Goal: Information Seeking & Learning: Learn about a topic

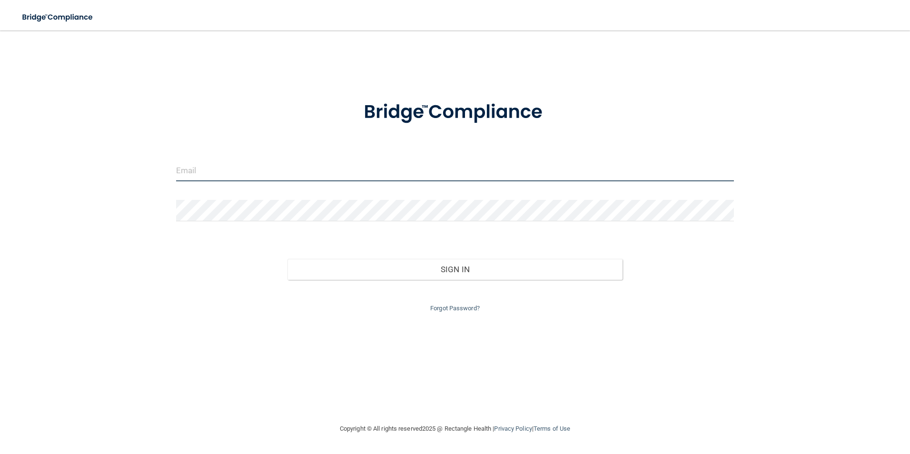
type input "kaitlindean97@gmail.com"
drag, startPoint x: 295, startPoint y: 171, endPoint x: 147, endPoint y: 192, distance: 149.1
click at [147, 192] on div "kaitlindean97@gmail.com Invalid email/password. You don't have permission to ac…" at bounding box center [455, 227] width 872 height 374
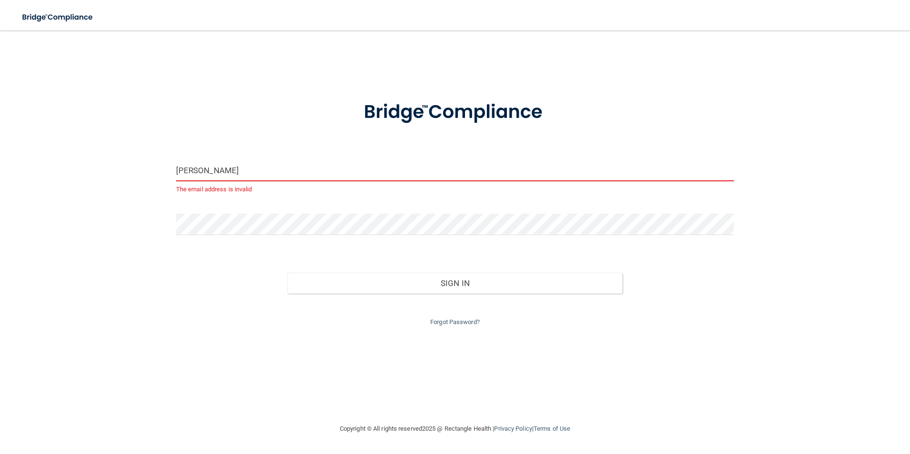
type input "[EMAIL_ADDRESS][DOMAIN_NAME]"
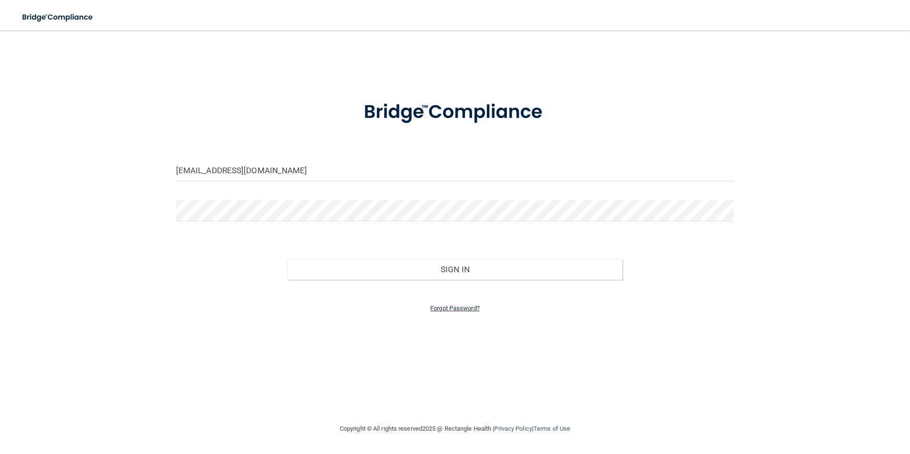
click at [443, 310] on link "Forgot Password?" at bounding box center [455, 308] width 50 height 7
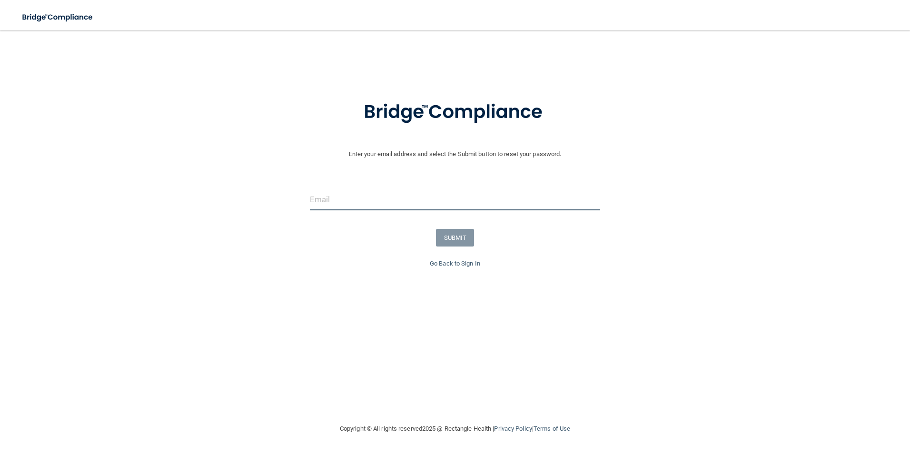
click at [361, 201] on input "email" at bounding box center [455, 199] width 291 height 21
click at [418, 194] on input "alejandramna" at bounding box center [455, 199] width 291 height 21
click at [469, 198] on input "alejandramna" at bounding box center [455, 199] width 291 height 21
type input "[EMAIL_ADDRESS][DOMAIN_NAME]"
click at [459, 240] on button "SUBMIT" at bounding box center [455, 238] width 39 height 18
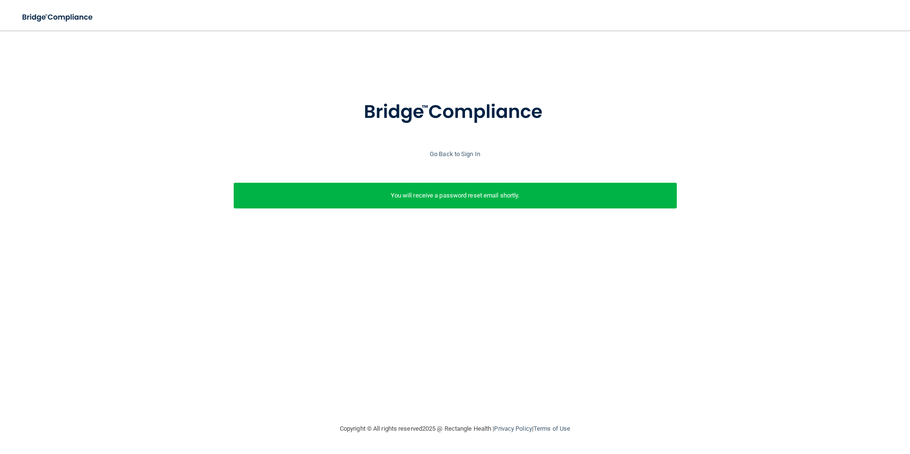
click at [469, 112] on img at bounding box center [455, 113] width 222 height 50
click at [72, 21] on img at bounding box center [58, 18] width 88 height 20
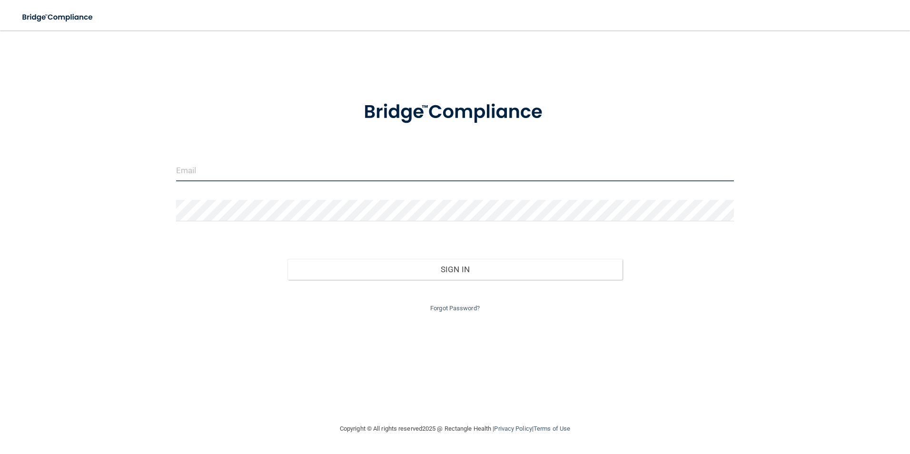
type input "kaitlindean97@gmail.com"
drag, startPoint x: 284, startPoint y: 171, endPoint x: 118, endPoint y: 190, distance: 167.3
click at [118, 190] on div "kaitlindean97@gmail.com Invalid email/password. You don't have permission to ac…" at bounding box center [455, 227] width 872 height 374
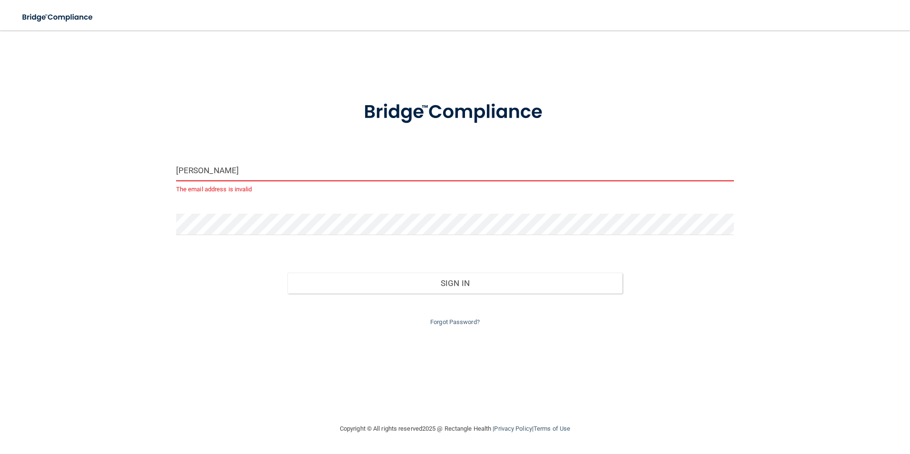
click at [309, 155] on form "alejandramna The email address is invalid Invalid email/password. You don't hav…" at bounding box center [455, 208] width 559 height 240
click at [241, 175] on input "alejandramna" at bounding box center [455, 170] width 559 height 21
type input "[EMAIL_ADDRESS][DOMAIN_NAME]"
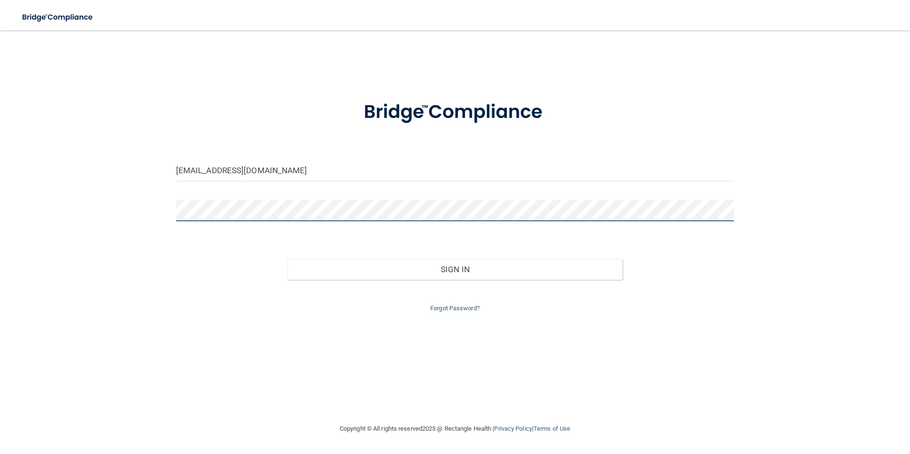
click at [150, 226] on div "alejandramna@gmail.com Invalid email/password. You don't have permission to acc…" at bounding box center [455, 227] width 872 height 374
click at [288, 259] on button "Sign In" at bounding box center [455, 269] width 335 height 21
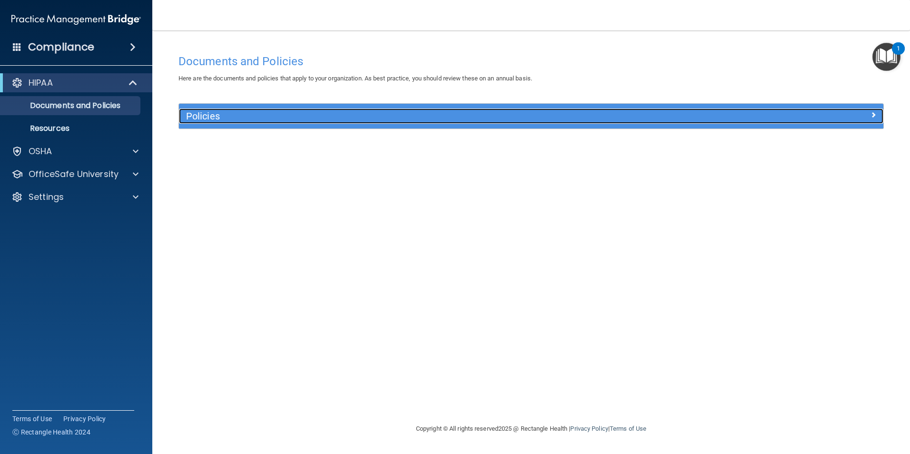
click at [205, 115] on h5 "Policies" at bounding box center [443, 116] width 514 height 10
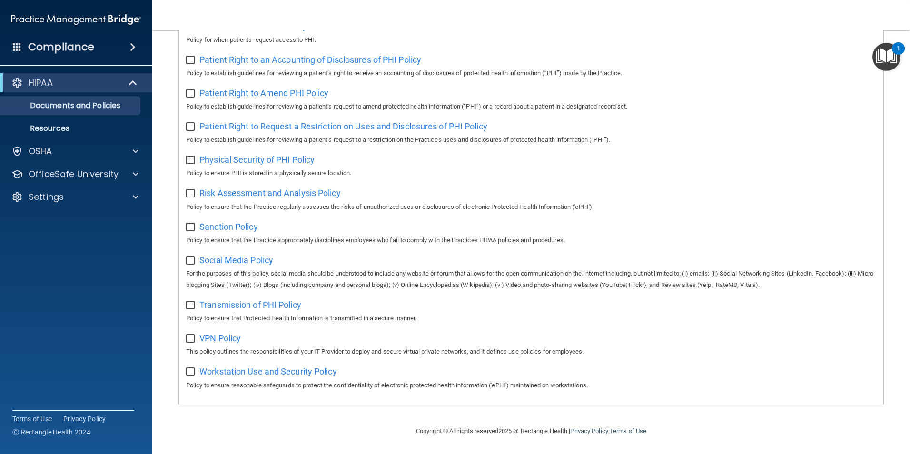
scroll to position [501, 0]
click at [88, 50] on h4 "Compliance" at bounding box center [61, 46] width 66 height 13
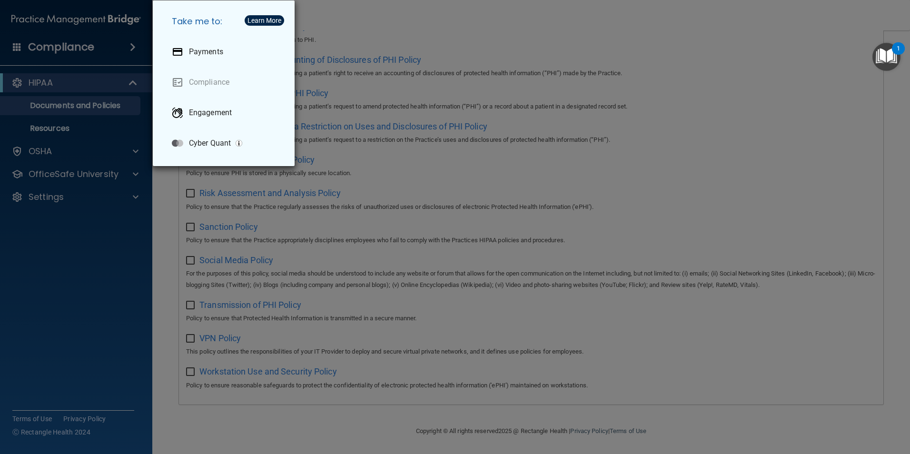
click at [80, 300] on div "Take me to: Payments Compliance Engagement Cyber Quant" at bounding box center [455, 227] width 910 height 454
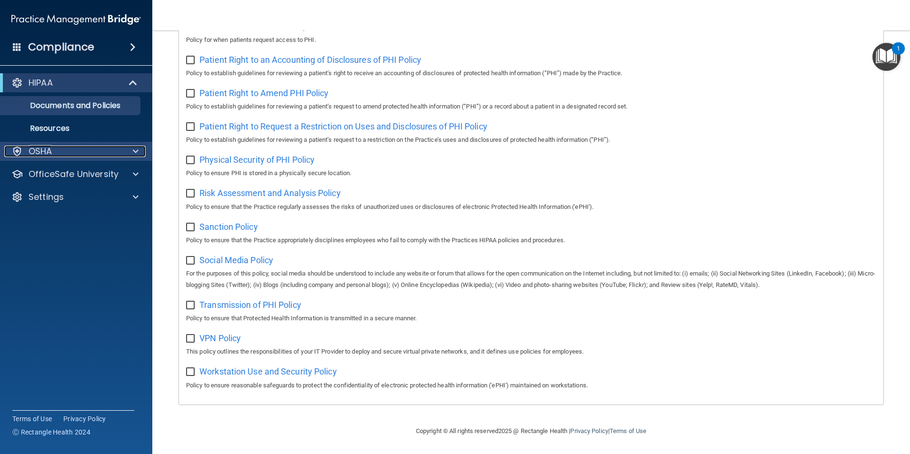
click at [63, 154] on div "OSHA" at bounding box center [63, 151] width 118 height 11
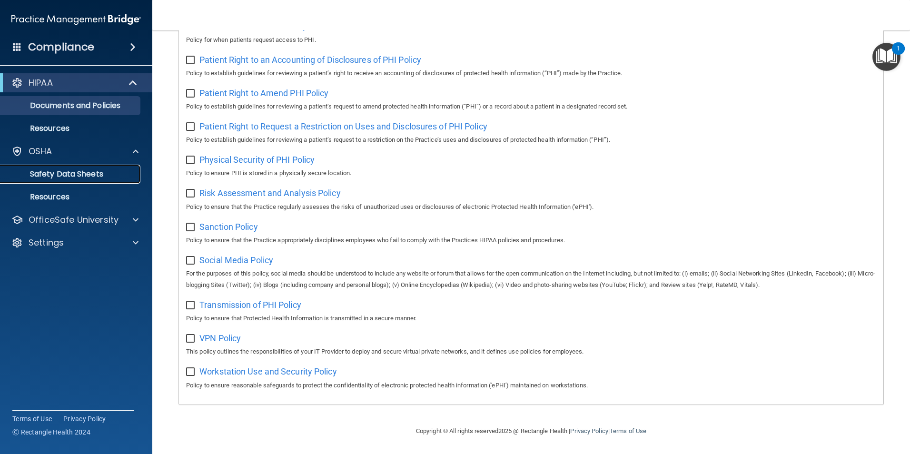
click at [65, 175] on p "Safety Data Sheets" at bounding box center [71, 175] width 130 height 10
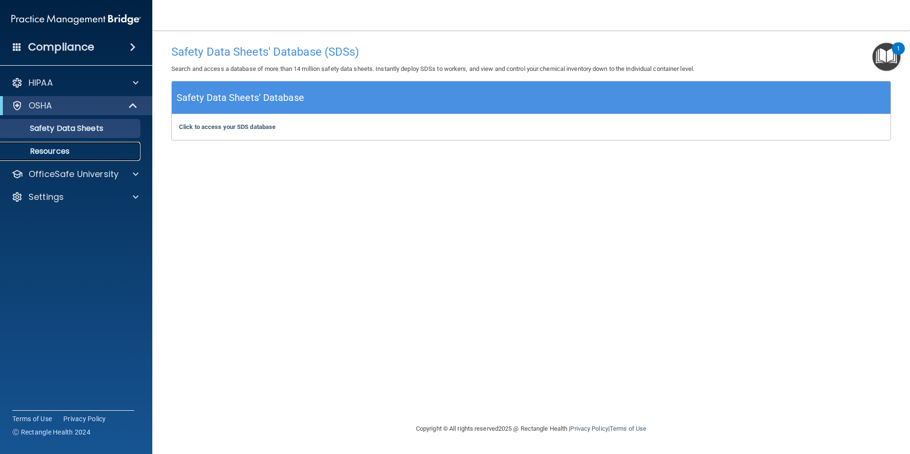
click at [76, 148] on p "Resources" at bounding box center [71, 152] width 130 height 10
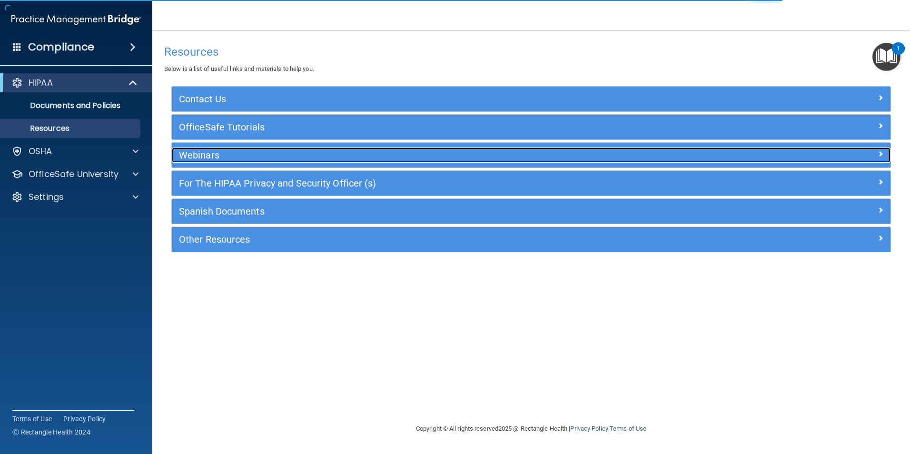
click at [221, 157] on h5 "Webinars" at bounding box center [441, 155] width 525 height 10
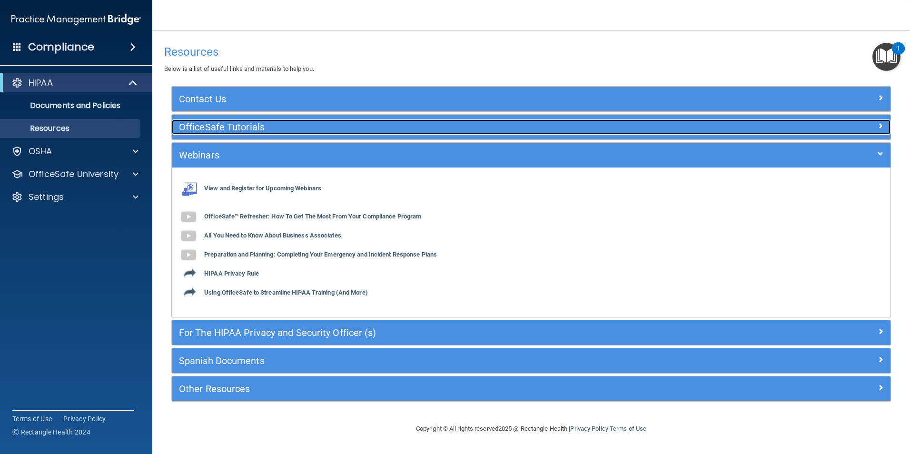
click at [235, 128] on h5 "OfficeSafe Tutorials" at bounding box center [441, 127] width 525 height 10
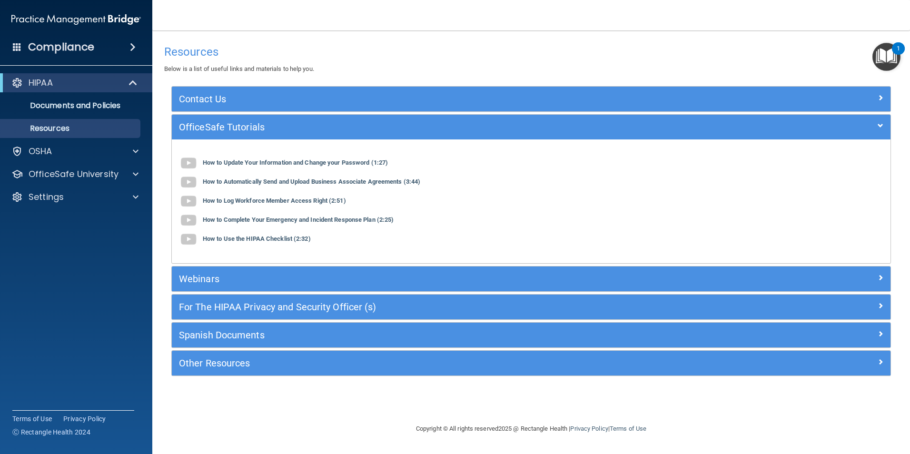
click at [218, 290] on div "Webinars" at bounding box center [531, 279] width 719 height 25
click at [248, 116] on div "OfficeSafe Tutorials" at bounding box center [531, 127] width 719 height 25
click at [80, 173] on p "OfficeSafe University" at bounding box center [74, 174] width 90 height 11
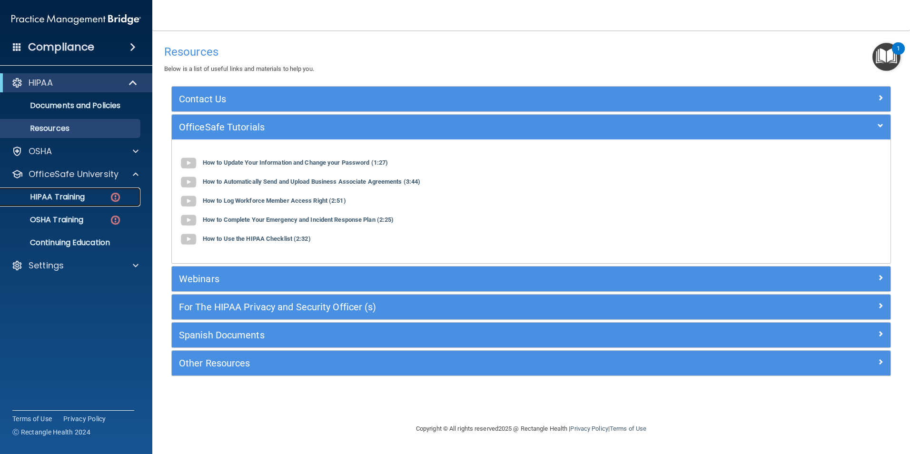
click at [84, 198] on p "HIPAA Training" at bounding box center [45, 197] width 79 height 10
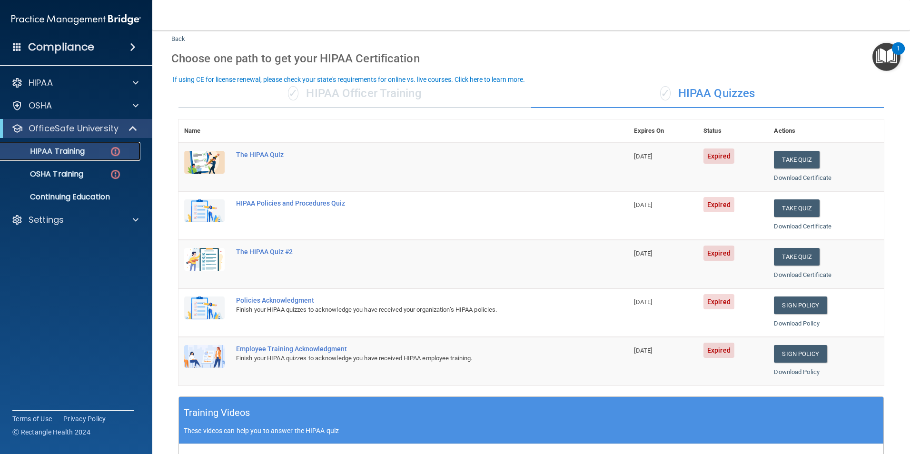
scroll to position [48, 0]
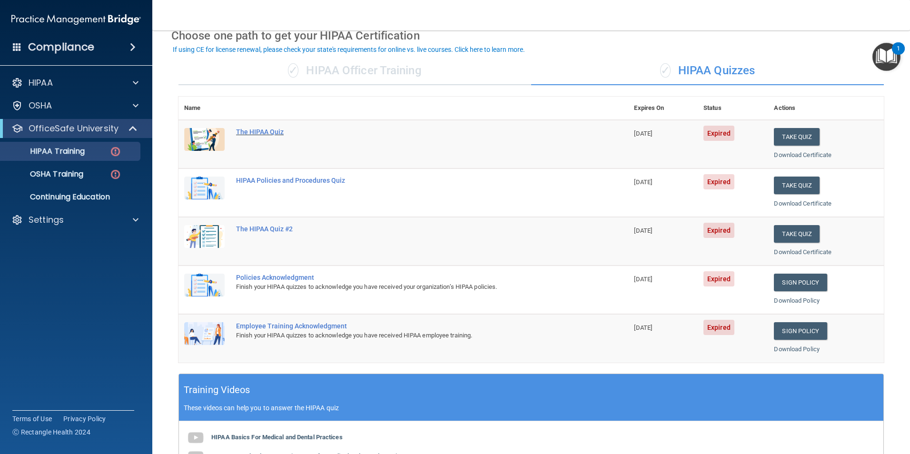
click at [273, 129] on div "The HIPAA Quiz" at bounding box center [408, 132] width 345 height 8
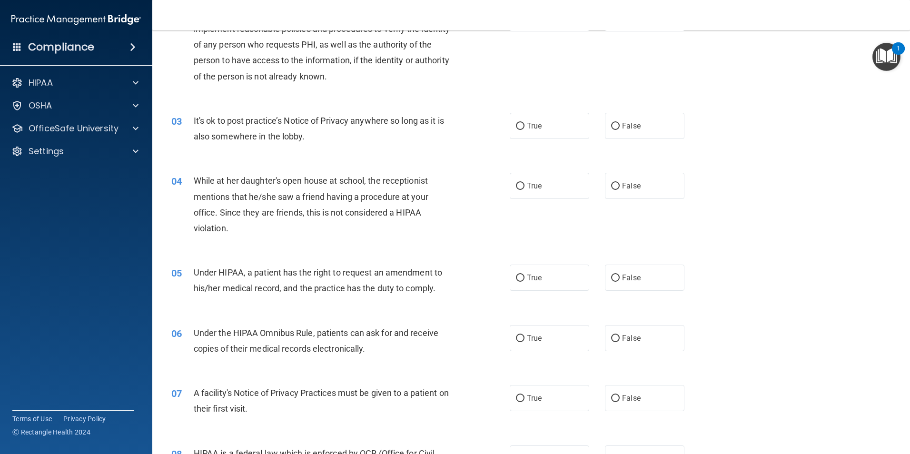
scroll to position [143, 0]
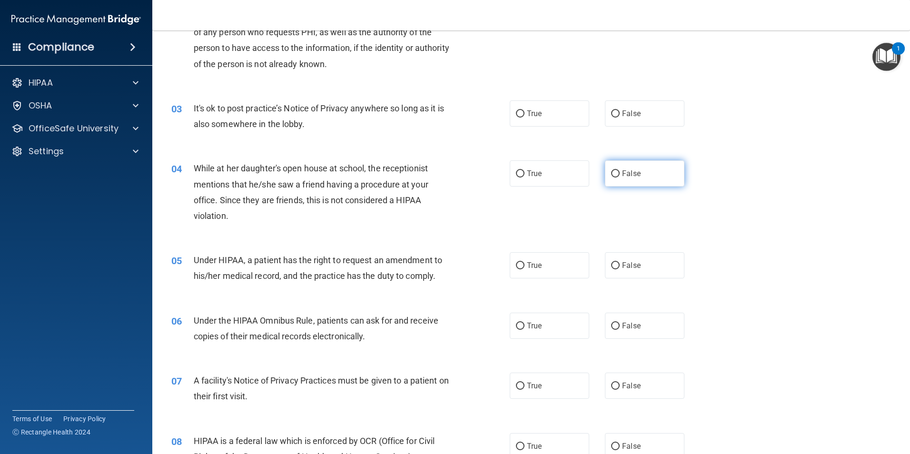
click at [611, 171] on input "False" at bounding box center [615, 173] width 9 height 7
radio input "true"
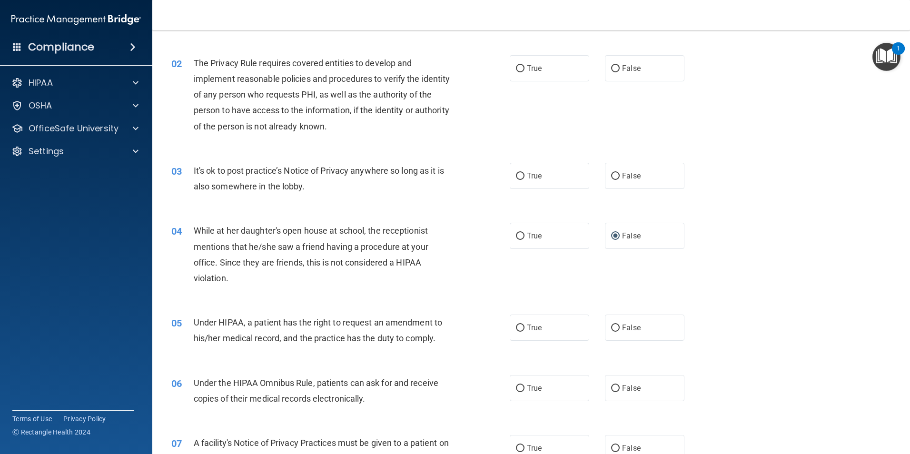
scroll to position [0, 0]
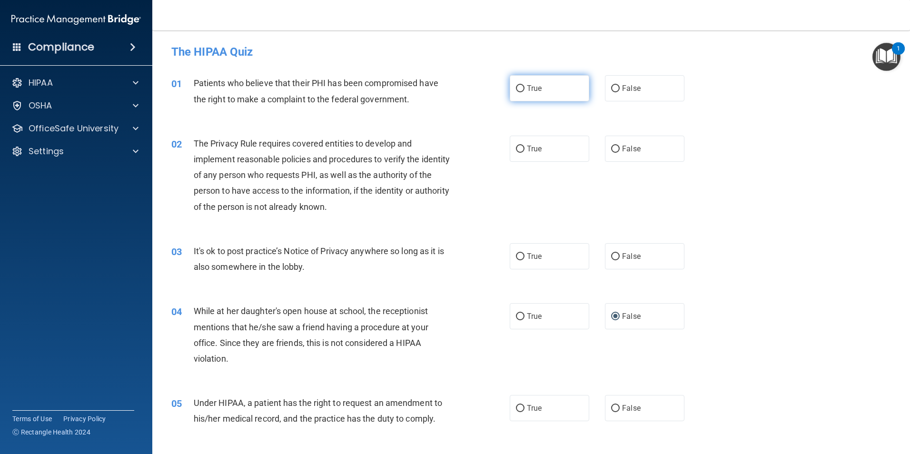
click at [519, 87] on input "True" at bounding box center [520, 88] width 9 height 7
radio input "true"
click at [517, 149] on input "True" at bounding box center [520, 149] width 9 height 7
radio input "true"
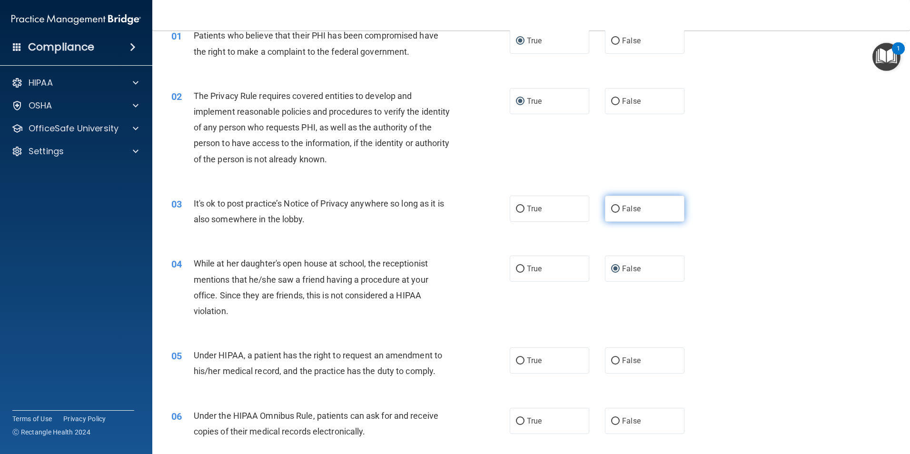
click at [614, 212] on input "False" at bounding box center [615, 209] width 9 height 7
radio input "true"
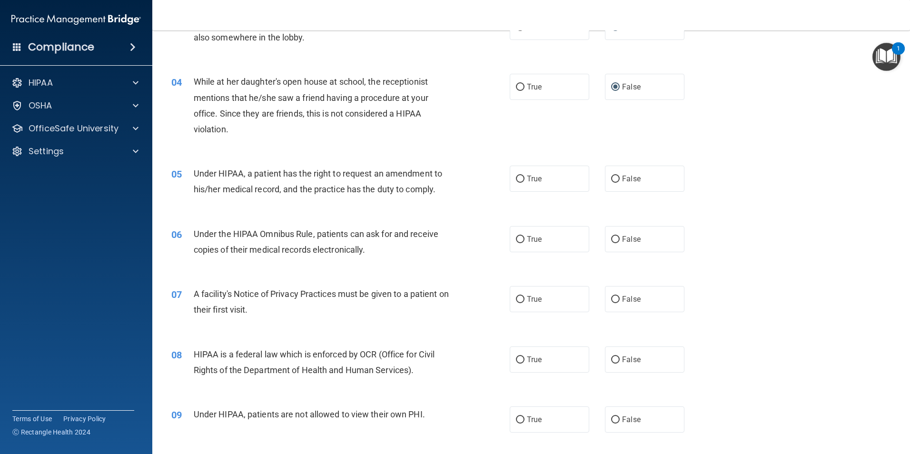
scroll to position [238, 0]
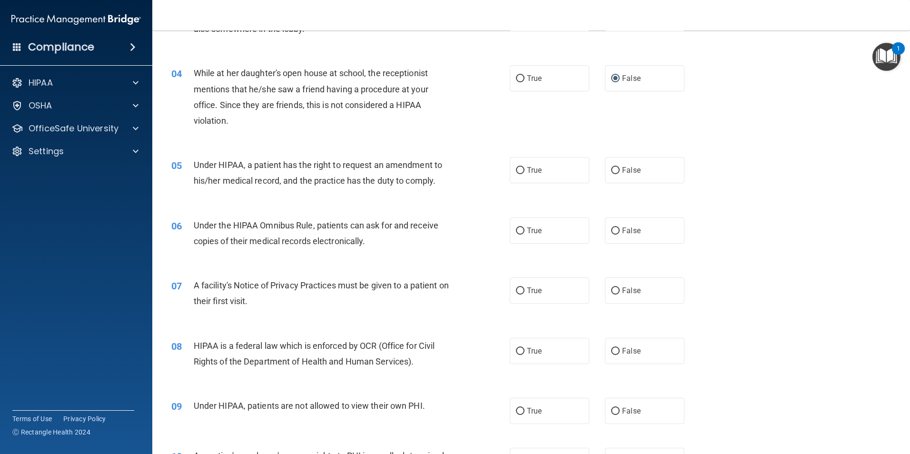
click at [896, 50] on div "1" at bounding box center [898, 48] width 13 height 12
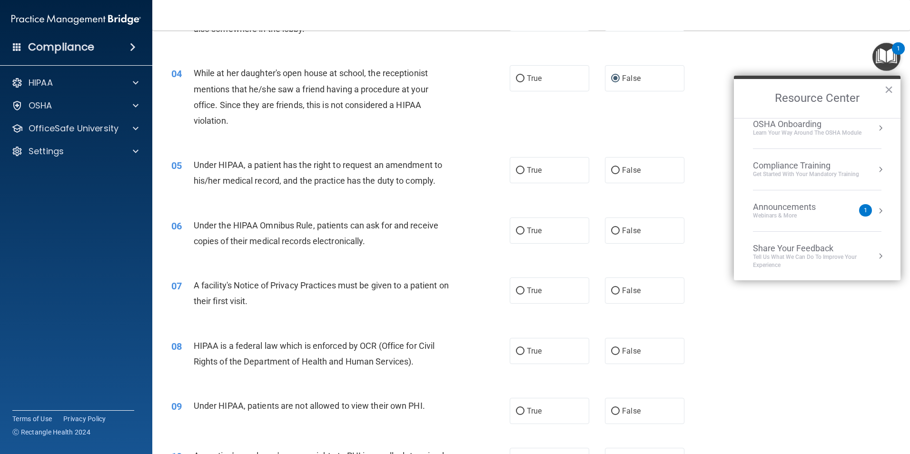
scroll to position [53, 0]
drag, startPoint x: 805, startPoint y: 313, endPoint x: 806, endPoint y: 308, distance: 5.9
click at [805, 312] on div "07 A facility's Notice of Privacy Practices must be given to a patient on their…" at bounding box center [531, 296] width 734 height 60
drag, startPoint x: 886, startPoint y: 84, endPoint x: 887, endPoint y: 90, distance: 5.8
click at [887, 84] on button "×" at bounding box center [889, 89] width 9 height 15
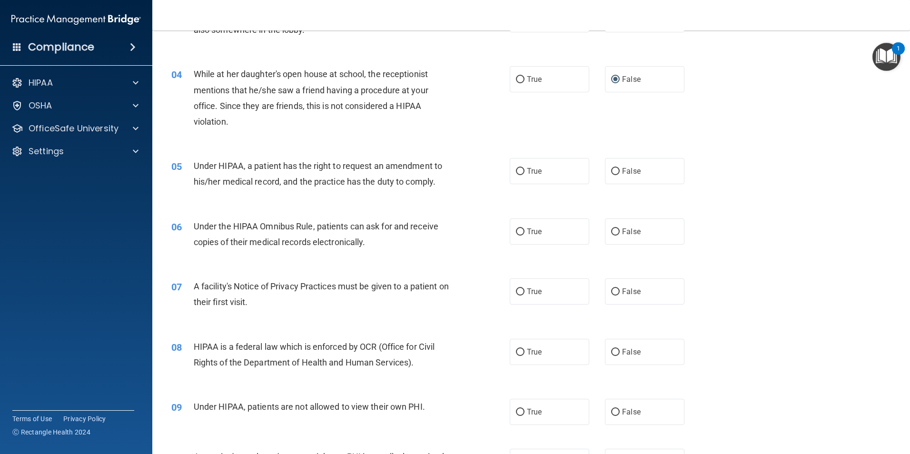
scroll to position [238, 0]
click at [516, 170] on input "True" at bounding box center [520, 170] width 9 height 7
radio input "true"
click at [516, 230] on input "True" at bounding box center [520, 231] width 9 height 7
radio input "true"
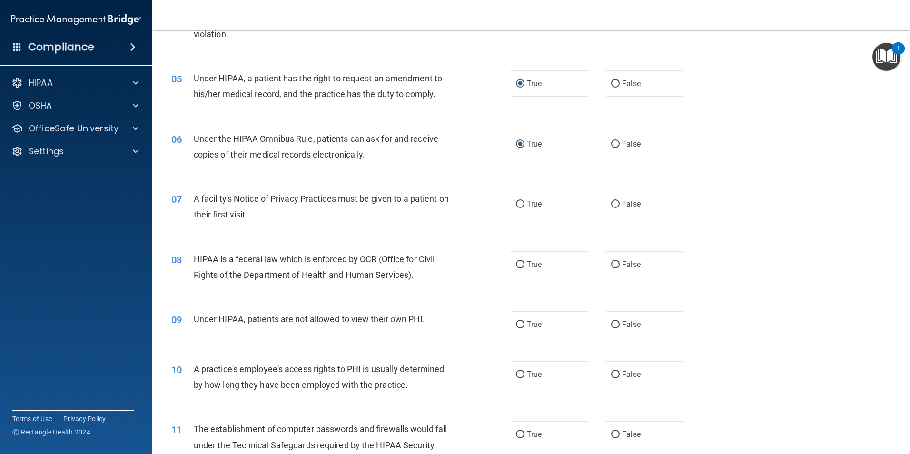
scroll to position [333, 0]
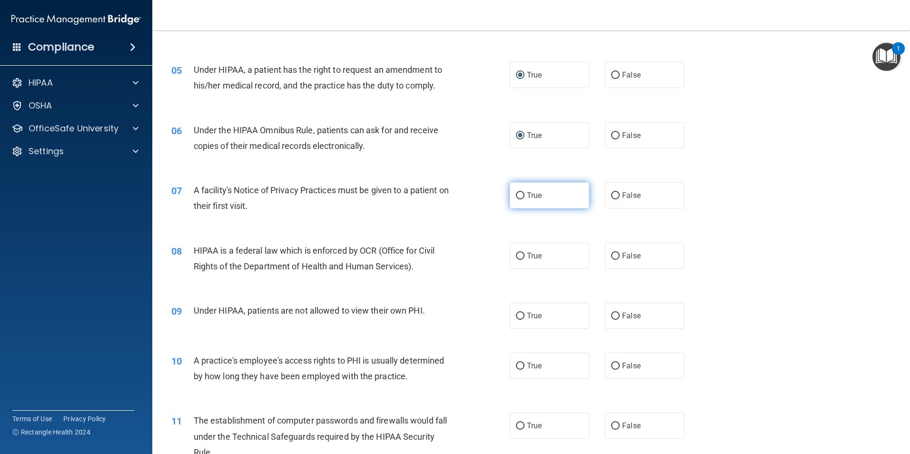
click at [516, 196] on input "True" at bounding box center [520, 195] width 9 height 7
radio input "true"
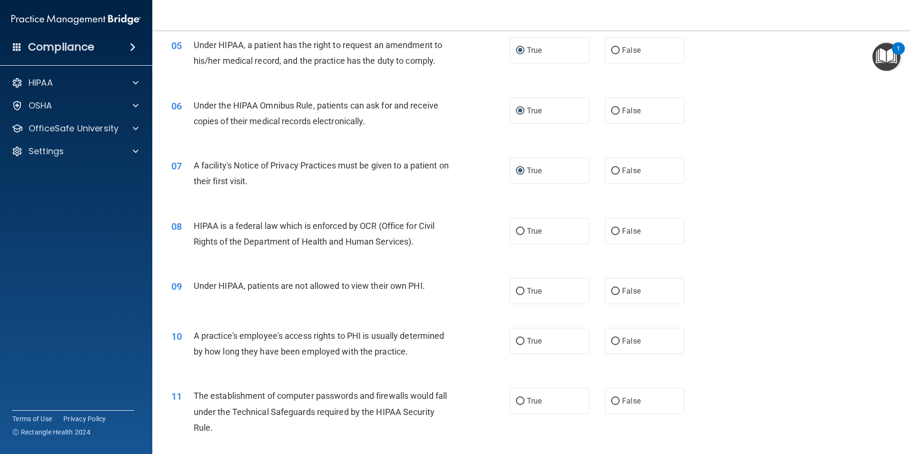
scroll to position [381, 0]
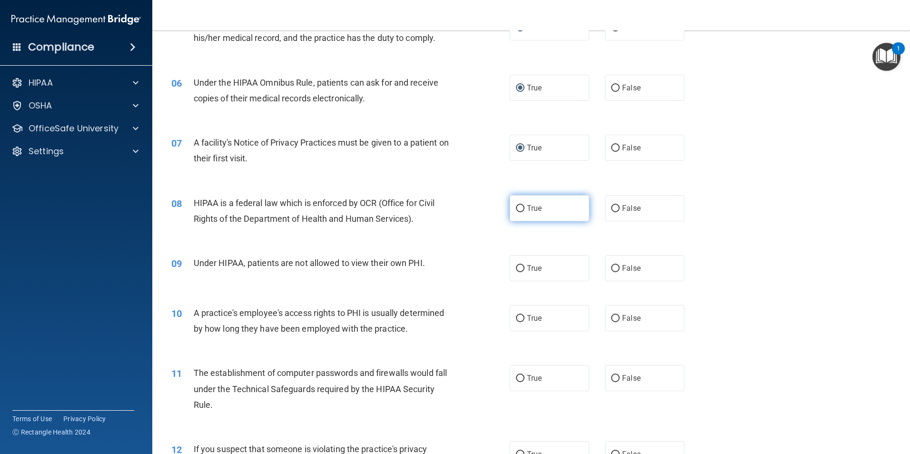
click at [527, 210] on span "True" at bounding box center [534, 208] width 15 height 9
click at [524, 210] on input "True" at bounding box center [520, 208] width 9 height 7
radio input "true"
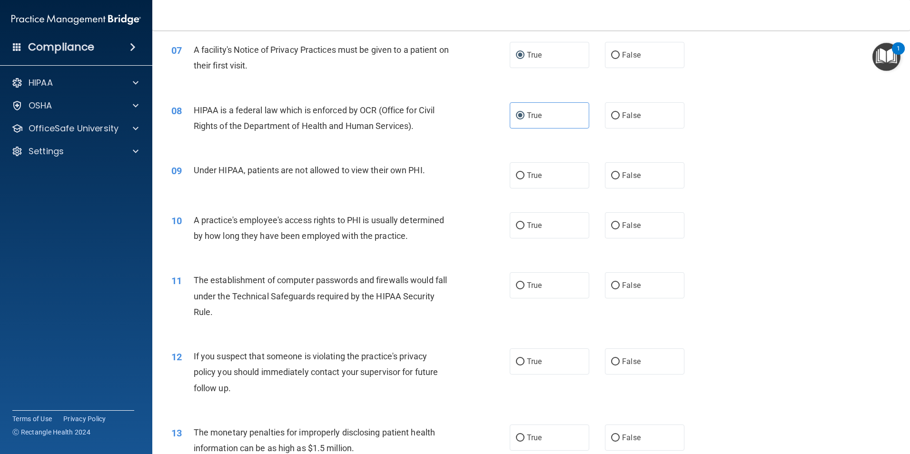
scroll to position [476, 0]
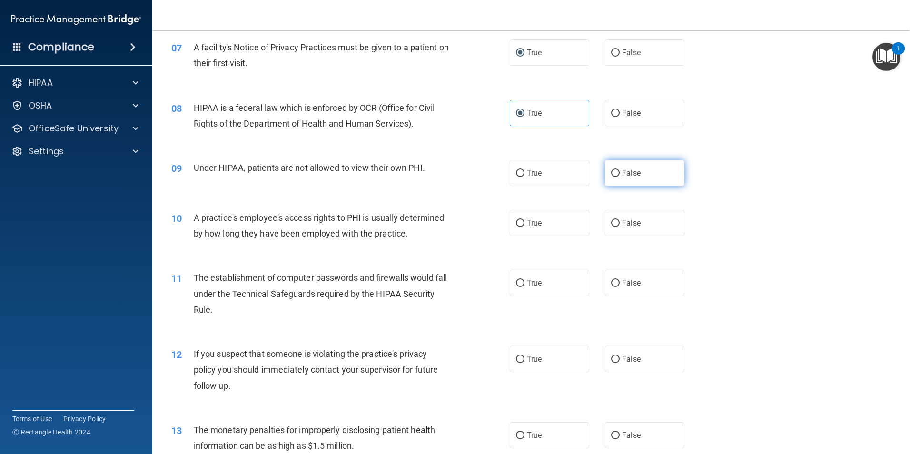
click at [611, 170] on input "False" at bounding box center [615, 173] width 9 height 7
radio input "true"
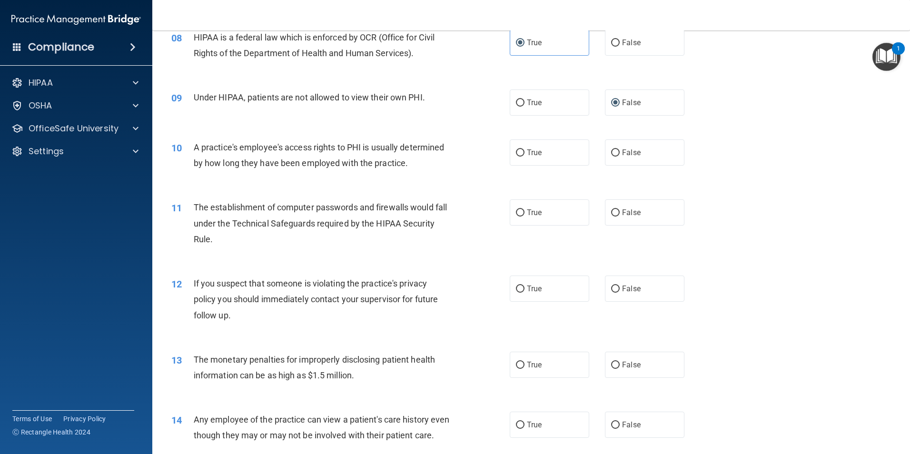
scroll to position [571, 0]
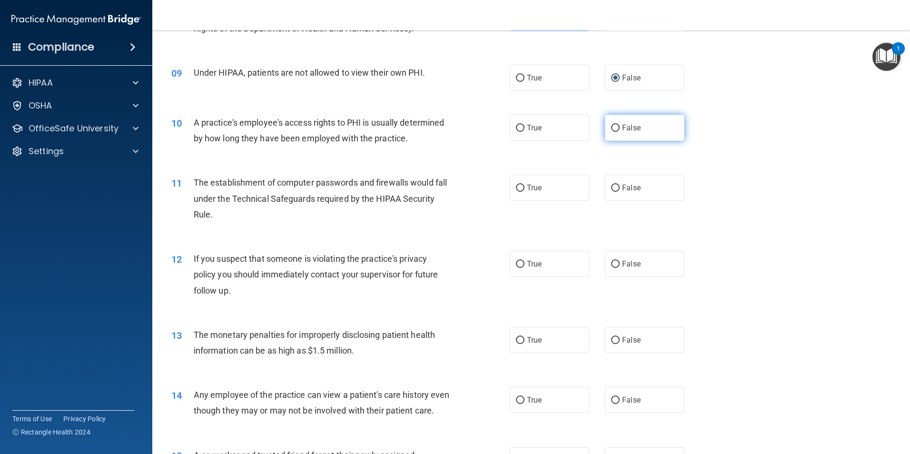
click at [614, 131] on input "False" at bounding box center [615, 128] width 9 height 7
radio input "true"
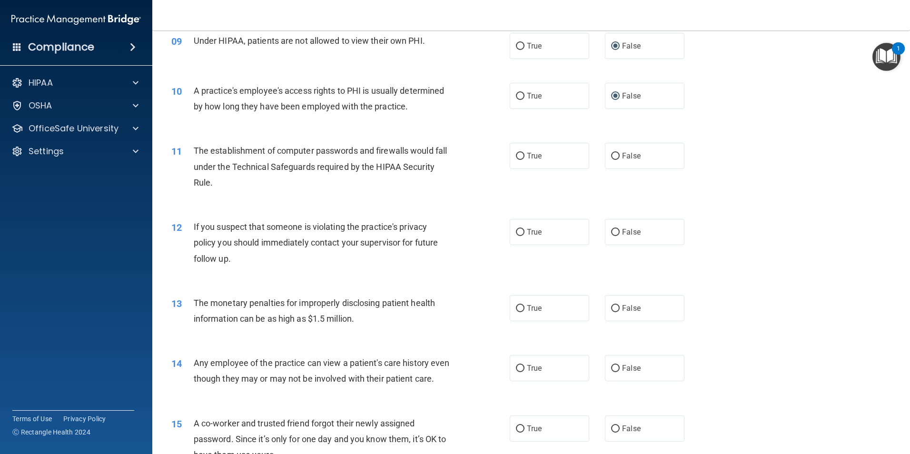
scroll to position [619, 0]
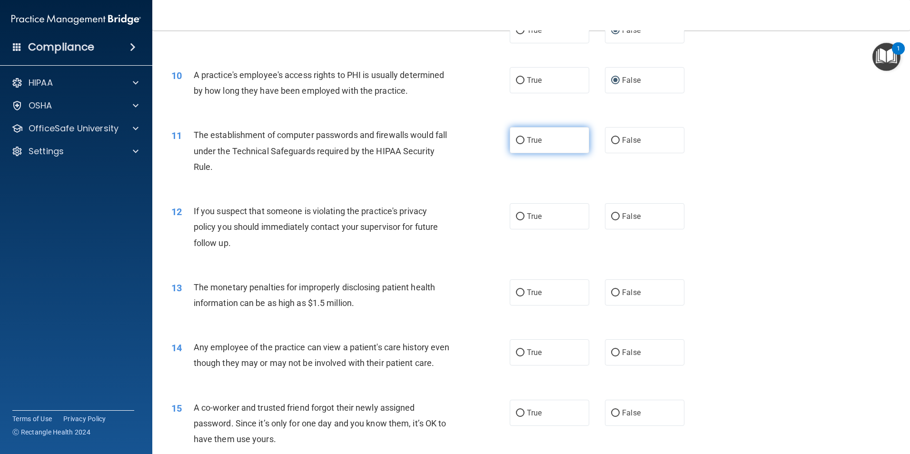
click at [521, 137] on input "True" at bounding box center [520, 140] width 9 height 7
radio input "true"
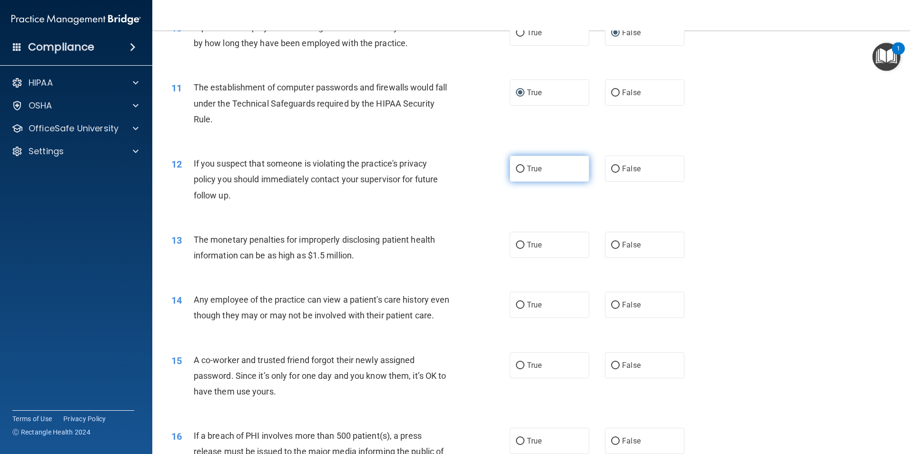
click at [518, 169] on input "True" at bounding box center [520, 169] width 9 height 7
radio input "true"
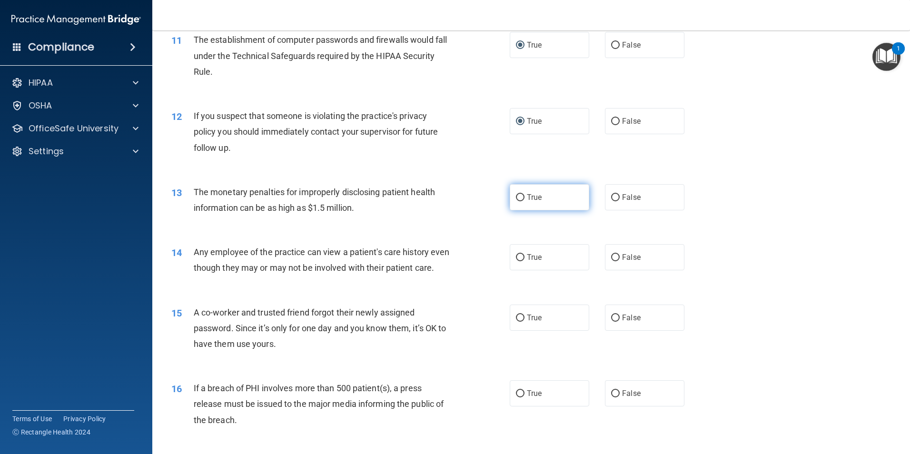
click at [521, 200] on input "True" at bounding box center [520, 197] width 9 height 7
radio input "true"
click at [612, 198] on input "False" at bounding box center [615, 197] width 9 height 7
radio input "true"
radio input "false"
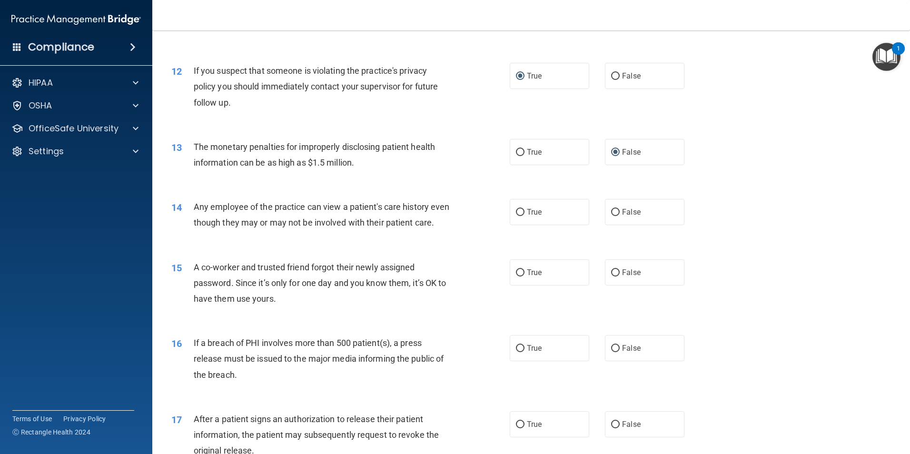
scroll to position [762, 0]
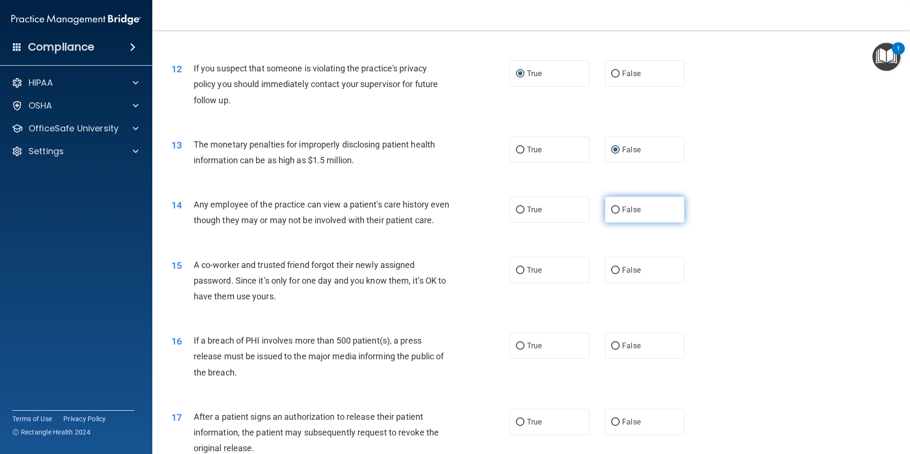
click at [611, 210] on input "False" at bounding box center [615, 210] width 9 height 7
radio input "true"
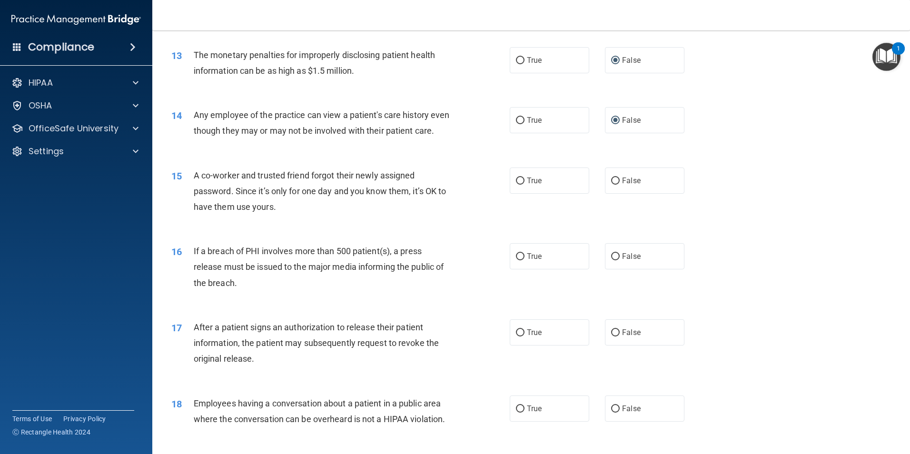
scroll to position [857, 0]
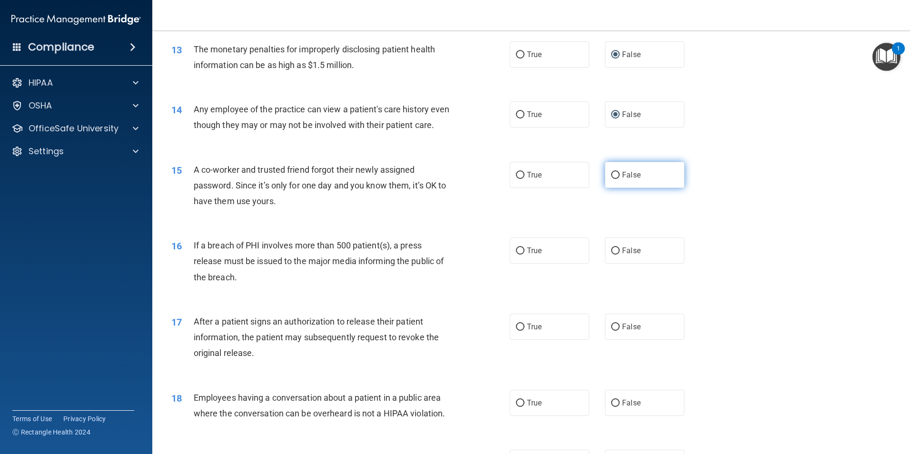
click at [615, 188] on label "False" at bounding box center [645, 175] width 80 height 26
click at [615, 179] on input "False" at bounding box center [615, 175] width 9 height 7
radio input "true"
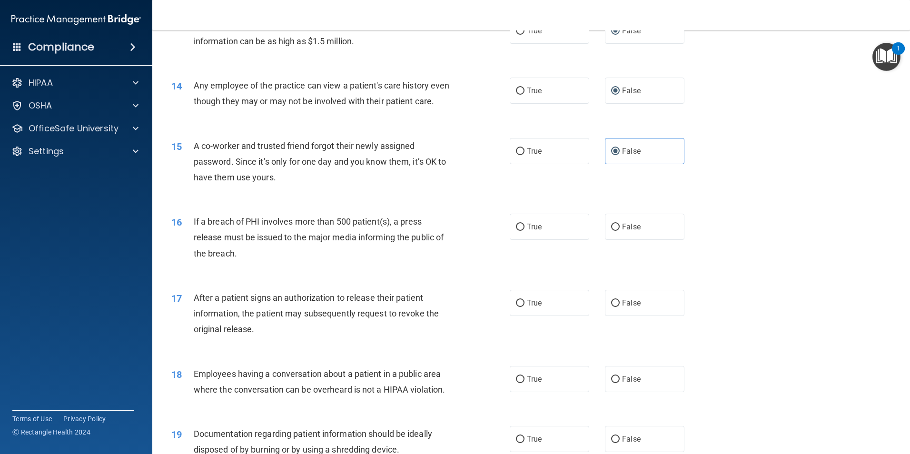
scroll to position [905, 0]
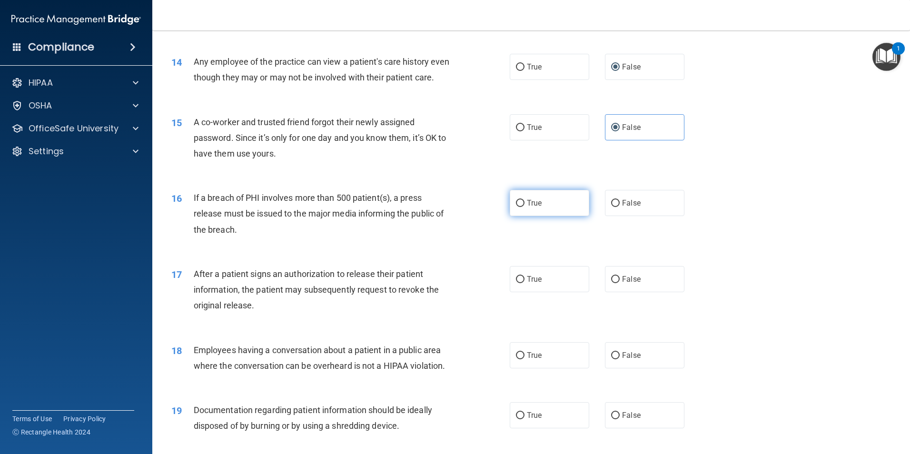
click at [510, 216] on label "True" at bounding box center [550, 203] width 80 height 26
click at [516, 207] on input "True" at bounding box center [520, 203] width 9 height 7
radio input "true"
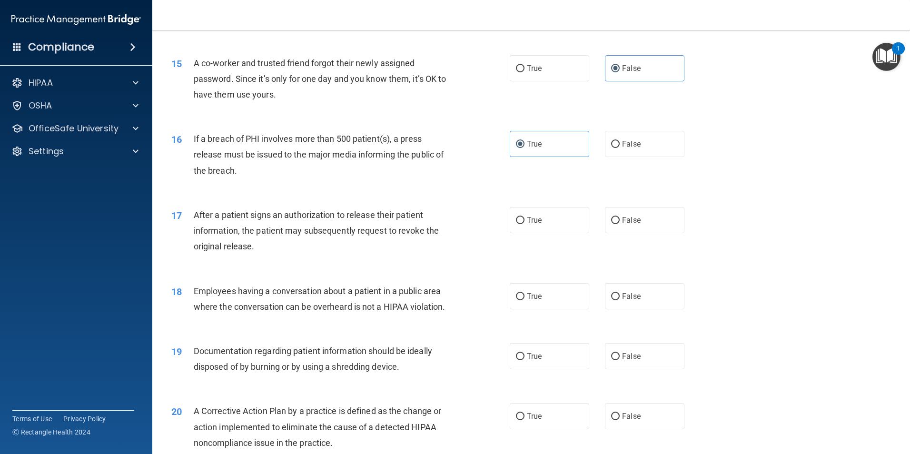
scroll to position [1048, 0]
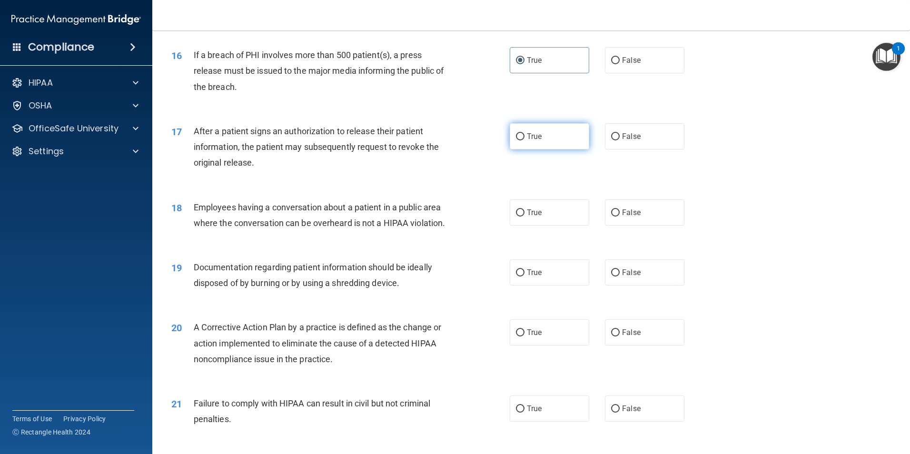
click at [517, 140] on input "True" at bounding box center [520, 136] width 9 height 7
radio input "true"
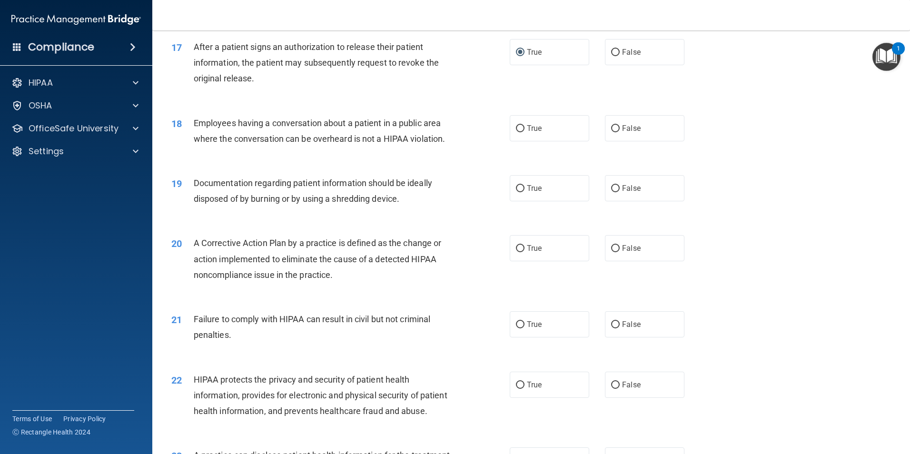
scroll to position [1143, 0]
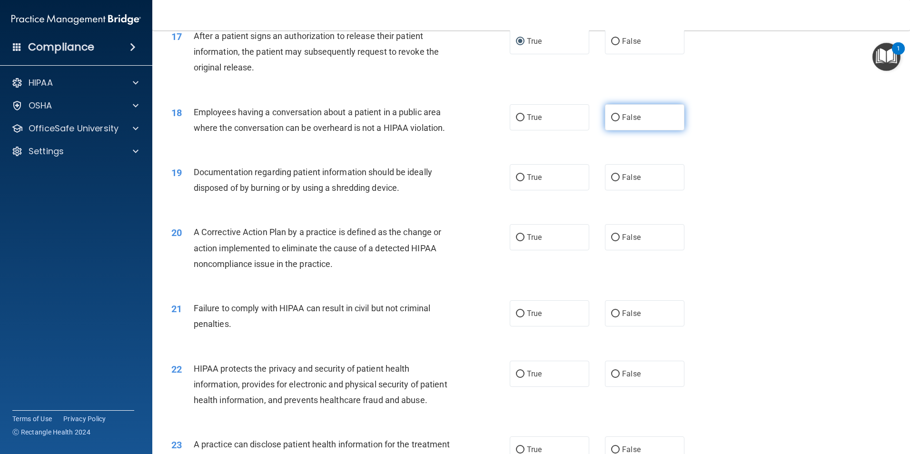
click at [611, 121] on input "False" at bounding box center [615, 117] width 9 height 7
radio input "true"
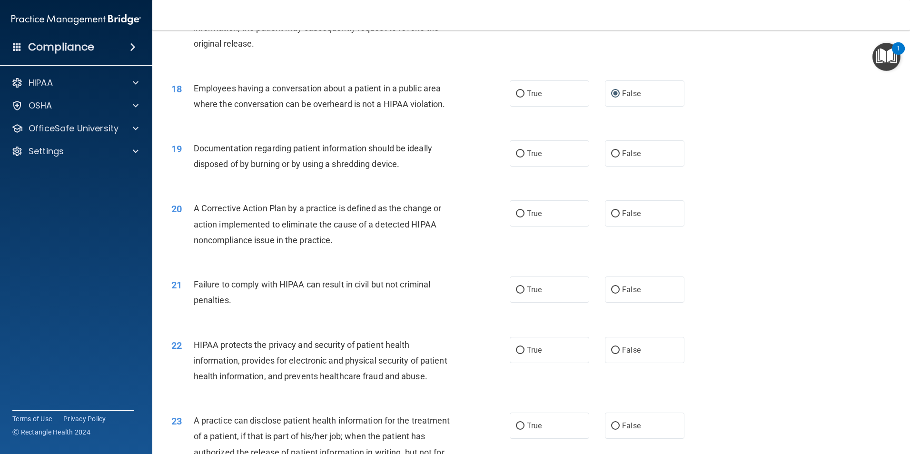
scroll to position [1190, 0]
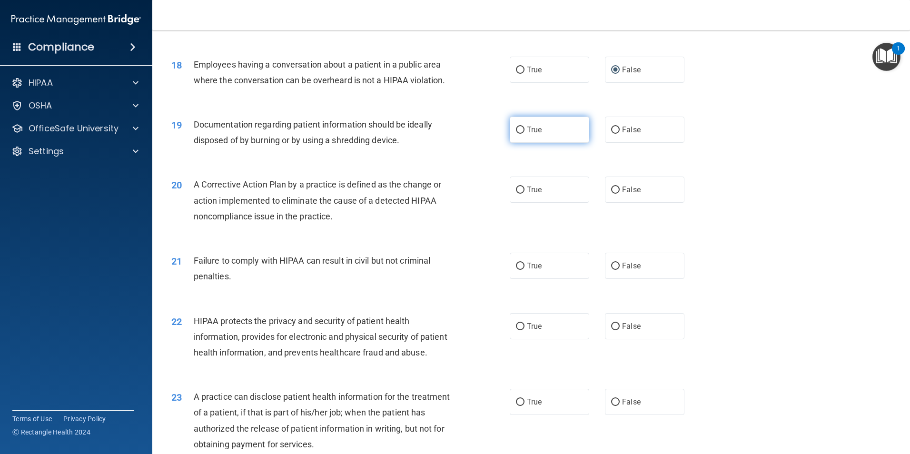
click at [516, 134] on input "True" at bounding box center [520, 130] width 9 height 7
radio input "true"
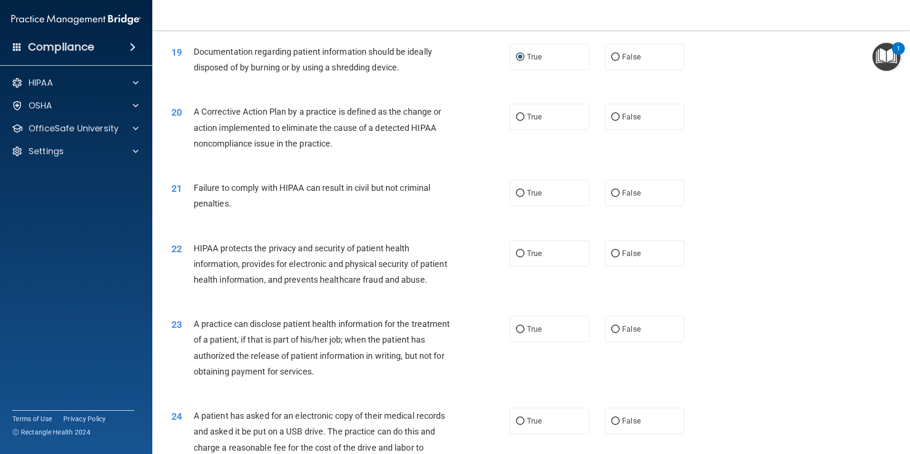
scroll to position [1286, 0]
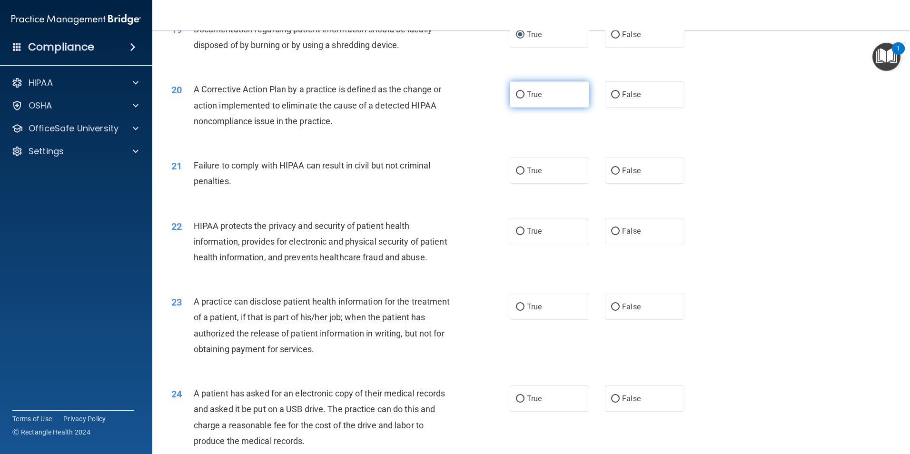
click at [512, 105] on label "True" at bounding box center [550, 94] width 80 height 26
click at [516, 99] on input "True" at bounding box center [520, 94] width 9 height 7
radio input "true"
click at [611, 175] on input "False" at bounding box center [615, 171] width 9 height 7
radio input "true"
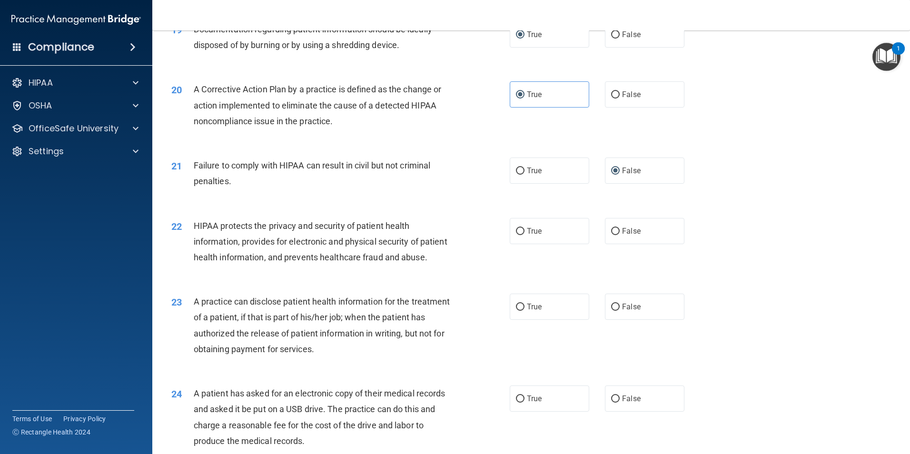
scroll to position [1333, 0]
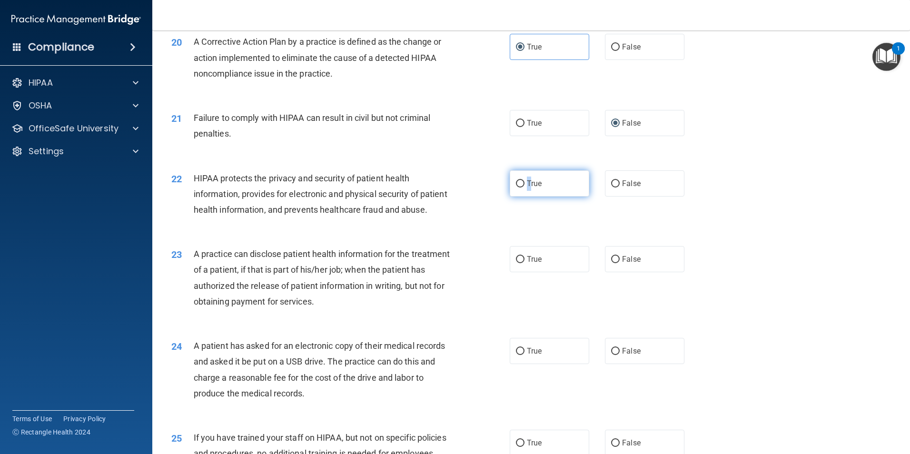
drag, startPoint x: 528, startPoint y: 197, endPoint x: 522, endPoint y: 197, distance: 5.2
click at [522, 197] on label "True" at bounding box center [550, 183] width 80 height 26
click at [527, 188] on span "True" at bounding box center [534, 183] width 15 height 9
click at [525, 188] on input "True" at bounding box center [520, 183] width 9 height 7
radio input "true"
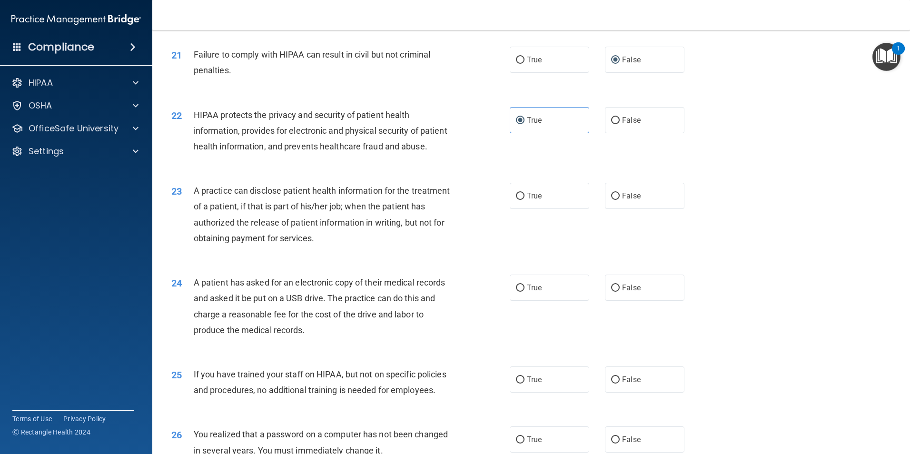
scroll to position [1428, 0]
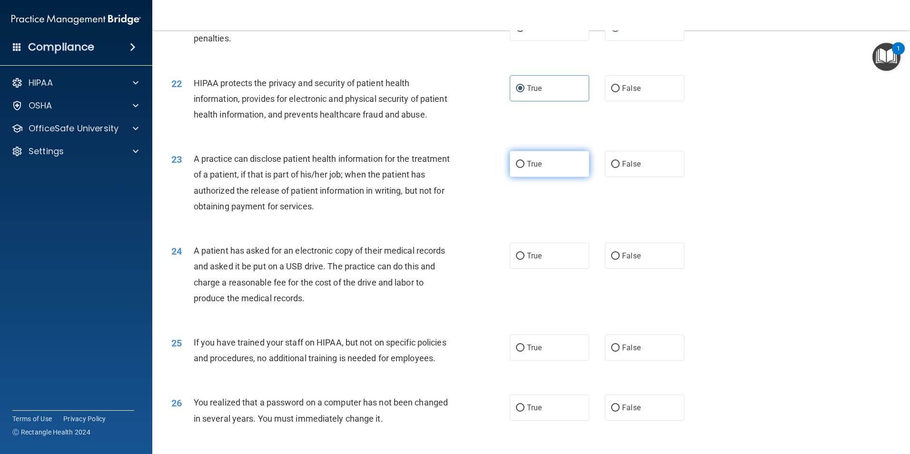
click at [510, 177] on label "True" at bounding box center [550, 164] width 80 height 26
click at [516, 168] on input "True" at bounding box center [520, 164] width 9 height 7
radio input "true"
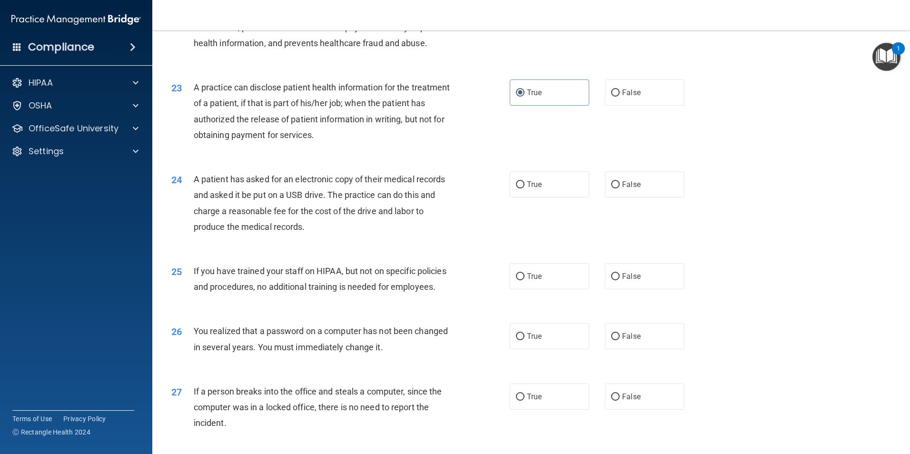
scroll to position [1524, 0]
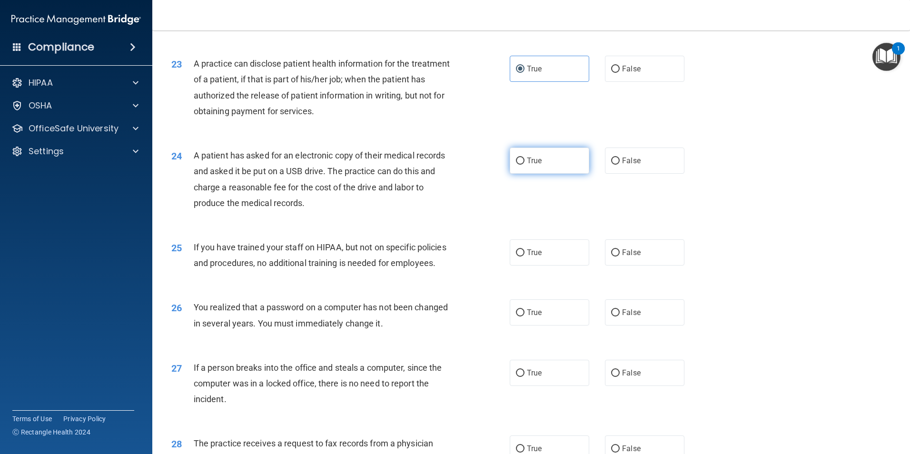
click at [516, 165] on input "True" at bounding box center [520, 161] width 9 height 7
radio input "true"
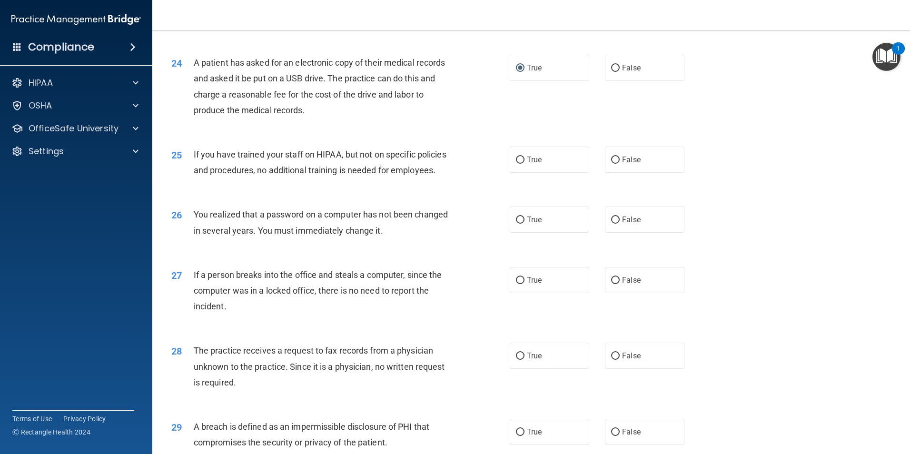
scroll to position [1619, 0]
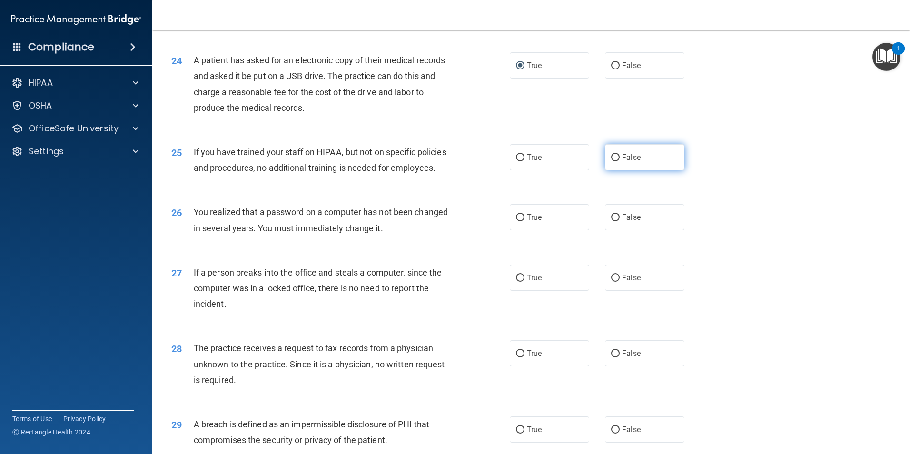
click at [606, 170] on label "False" at bounding box center [645, 157] width 80 height 26
click at [611, 161] on input "False" at bounding box center [615, 157] width 9 height 7
radio input "true"
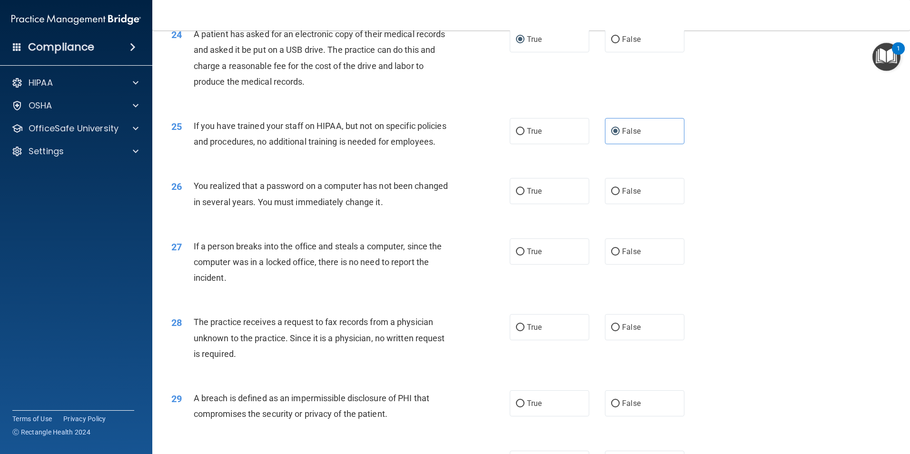
scroll to position [1667, 0]
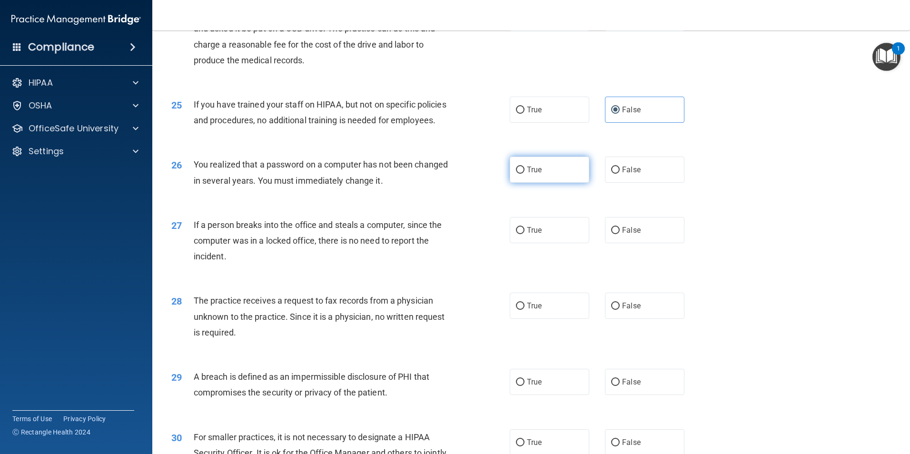
click at [518, 174] on input "True" at bounding box center [520, 170] width 9 height 7
radio input "true"
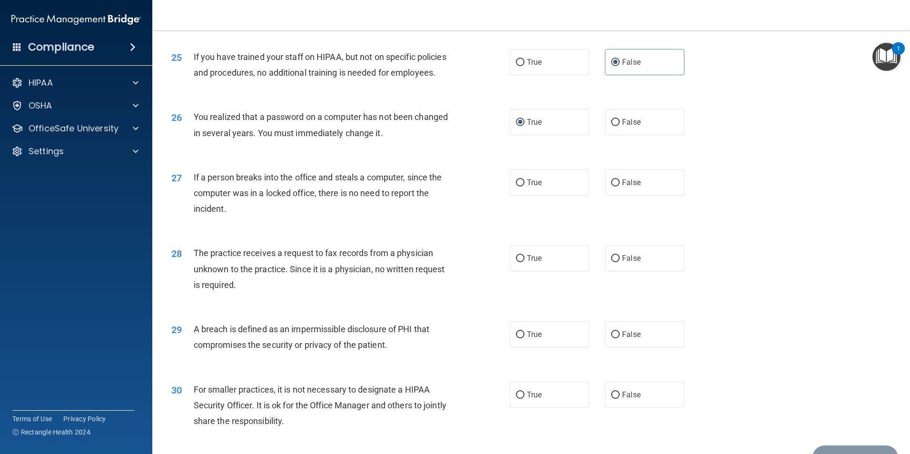
scroll to position [1762, 0]
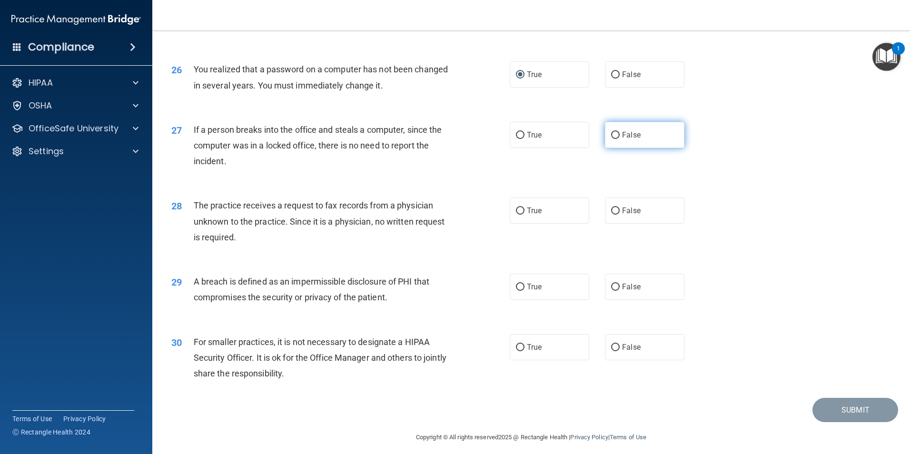
click at [609, 148] on label "False" at bounding box center [645, 135] width 80 height 26
click at [611, 139] on input "False" at bounding box center [615, 135] width 9 height 7
radio input "true"
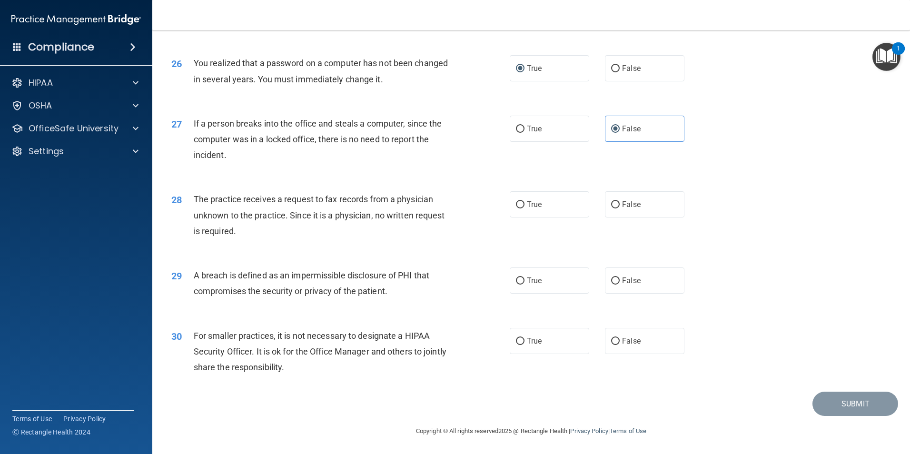
scroll to position [1815, 0]
click at [517, 206] on input "True" at bounding box center [520, 204] width 9 height 7
radio input "true"
click at [523, 280] on label "True" at bounding box center [550, 281] width 80 height 26
click at [523, 280] on input "True" at bounding box center [520, 281] width 9 height 7
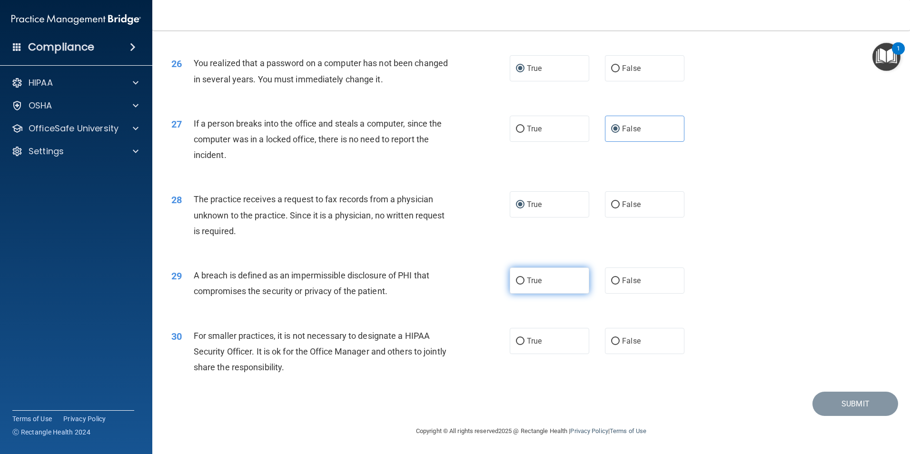
radio input "true"
click at [599, 343] on div "True False" at bounding box center [605, 341] width 191 height 26
click at [615, 342] on input "False" at bounding box center [615, 341] width 9 height 7
radio input "true"
click at [772, 284] on div "29 A breach is defined as an impermissible disclosure of PHI that compromises t…" at bounding box center [531, 286] width 734 height 60
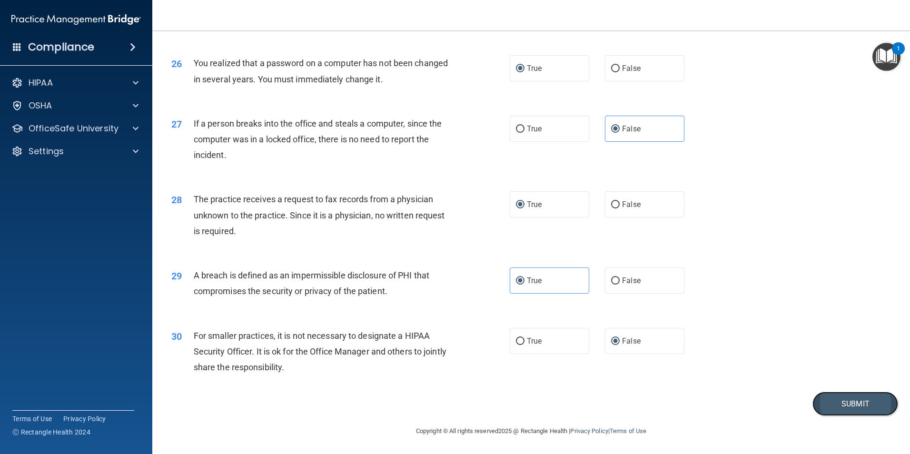
click at [837, 406] on button "Submit" at bounding box center [856, 404] width 86 height 24
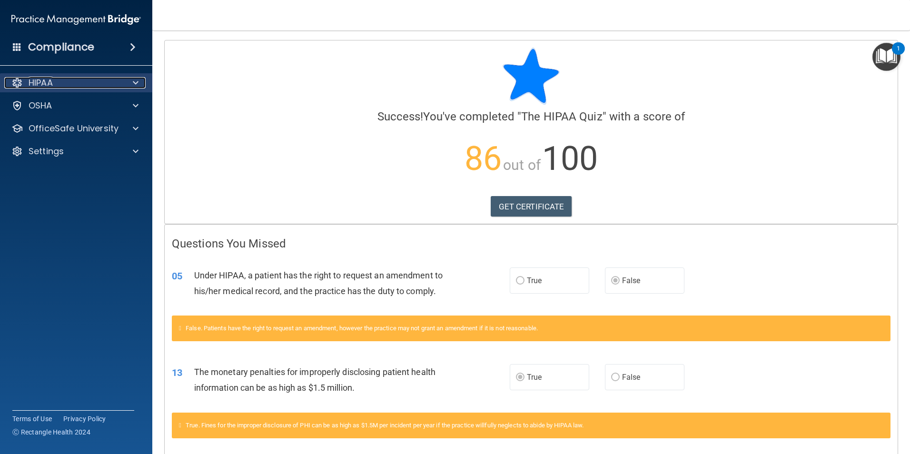
click at [81, 82] on div "HIPAA" at bounding box center [63, 82] width 118 height 11
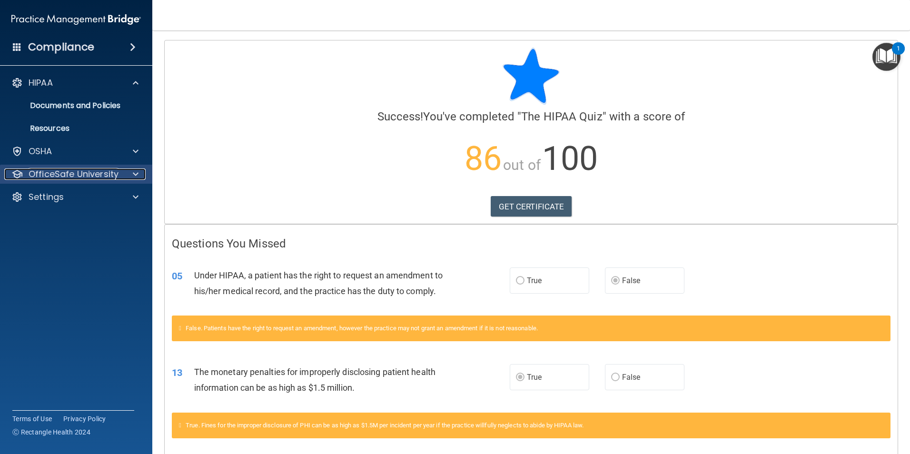
click at [72, 174] on p "OfficeSafe University" at bounding box center [74, 174] width 90 height 11
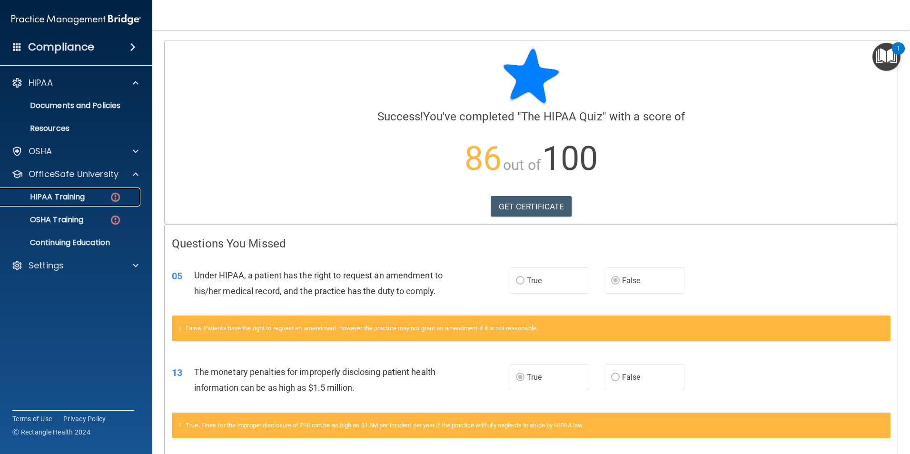
click at [88, 200] on div "HIPAA Training" at bounding box center [71, 197] width 130 height 10
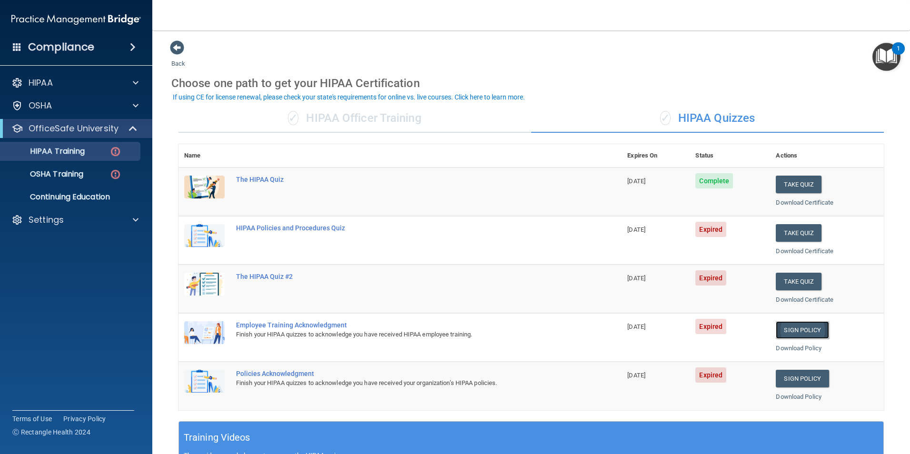
click at [788, 330] on link "Sign Policy" at bounding box center [802, 330] width 53 height 18
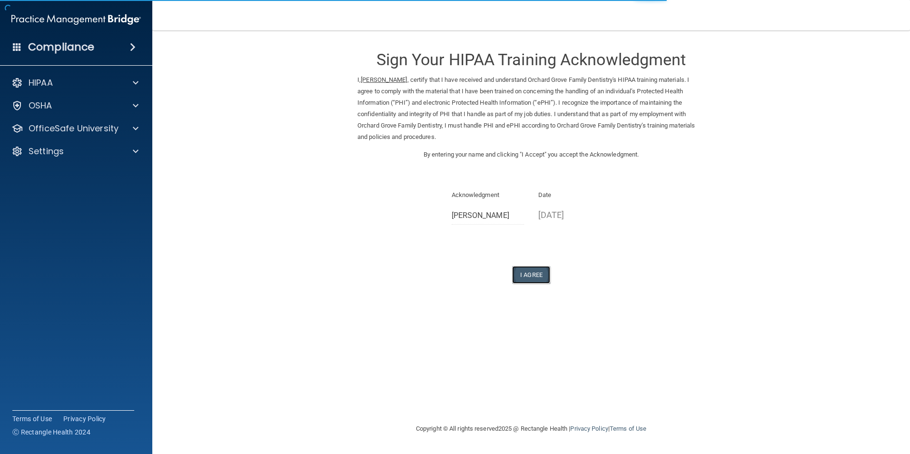
click at [536, 278] on button "I Agree" at bounding box center [531, 275] width 38 height 18
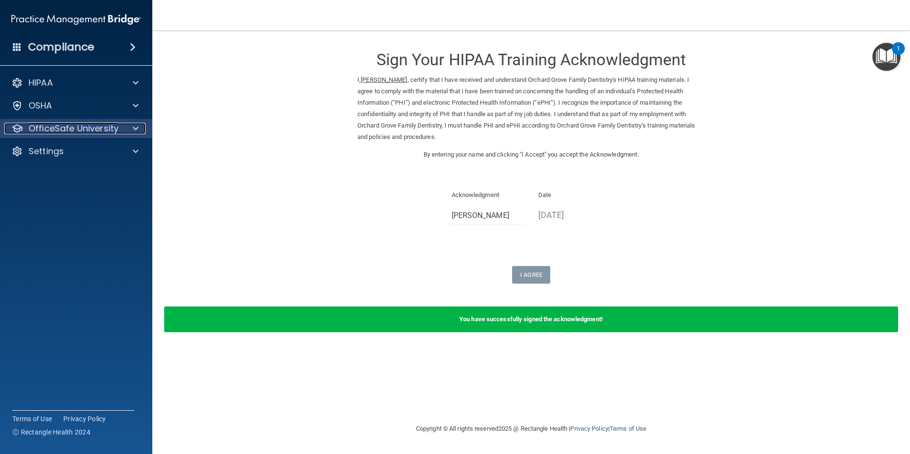
click at [89, 129] on p "OfficeSafe University" at bounding box center [74, 128] width 90 height 11
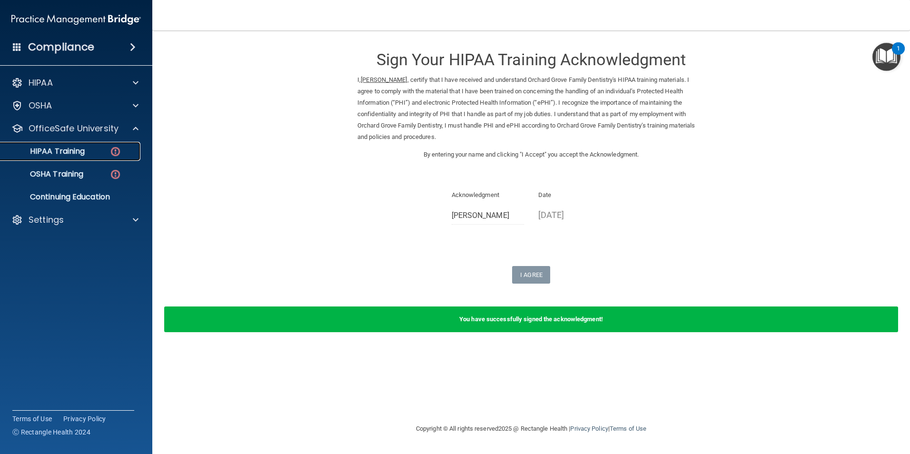
click at [86, 152] on div "HIPAA Training" at bounding box center [71, 152] width 130 height 10
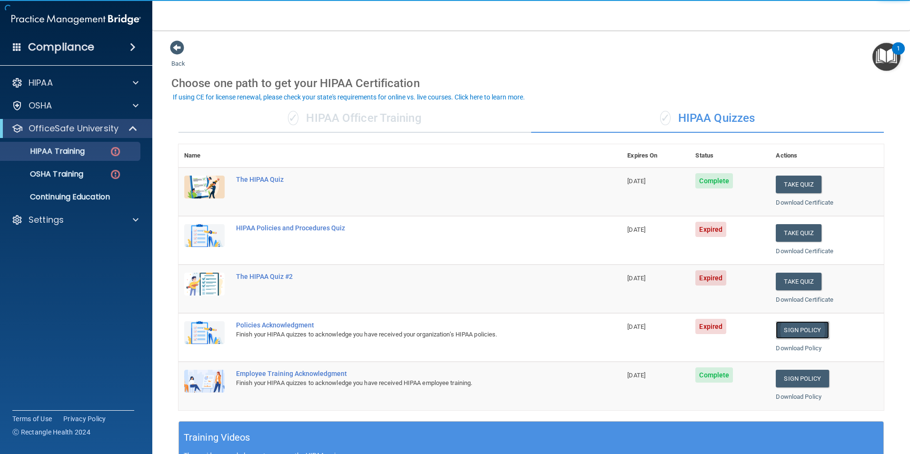
click at [796, 327] on link "Sign Policy" at bounding box center [802, 330] width 53 height 18
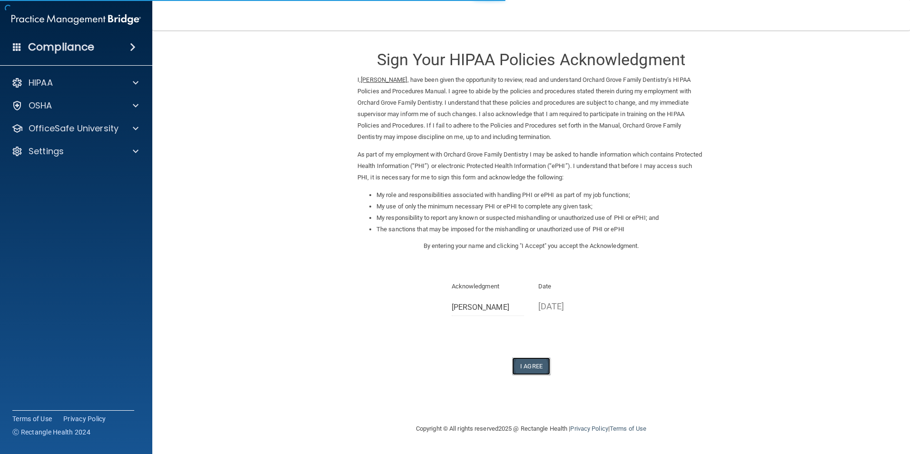
click at [531, 365] on button "I Agree" at bounding box center [531, 367] width 38 height 18
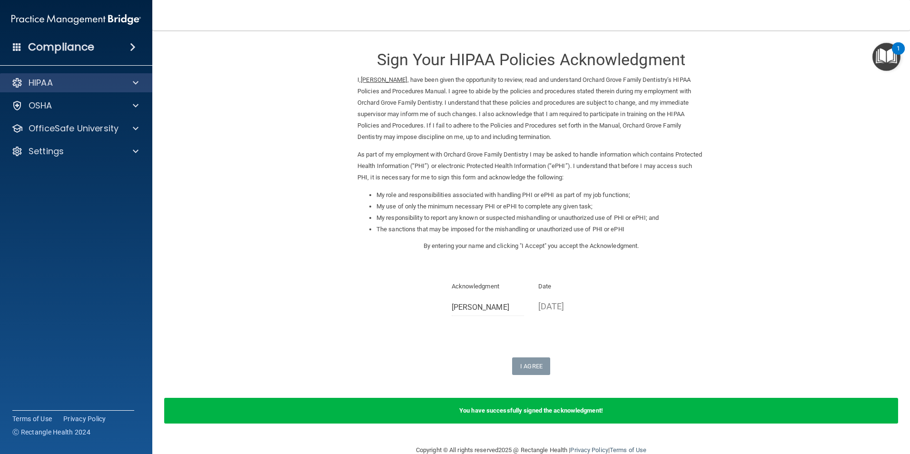
click at [85, 89] on div "HIPAA" at bounding box center [76, 82] width 153 height 19
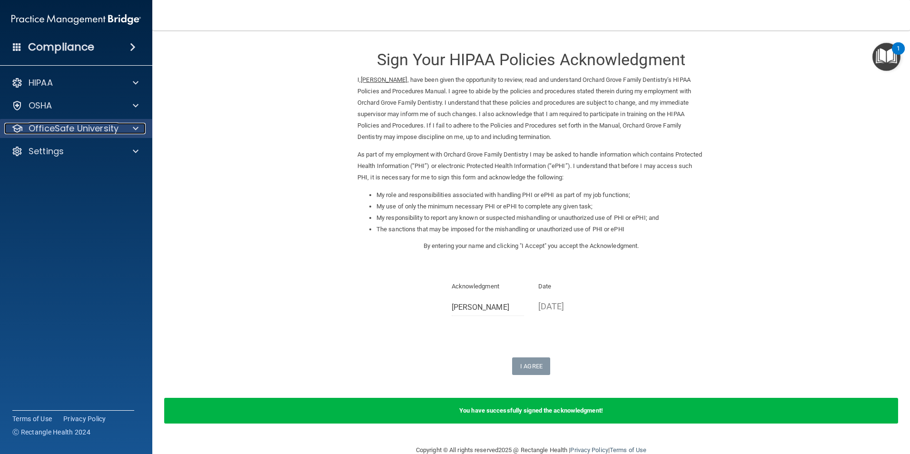
click at [75, 125] on p "OfficeSafe University" at bounding box center [74, 128] width 90 height 11
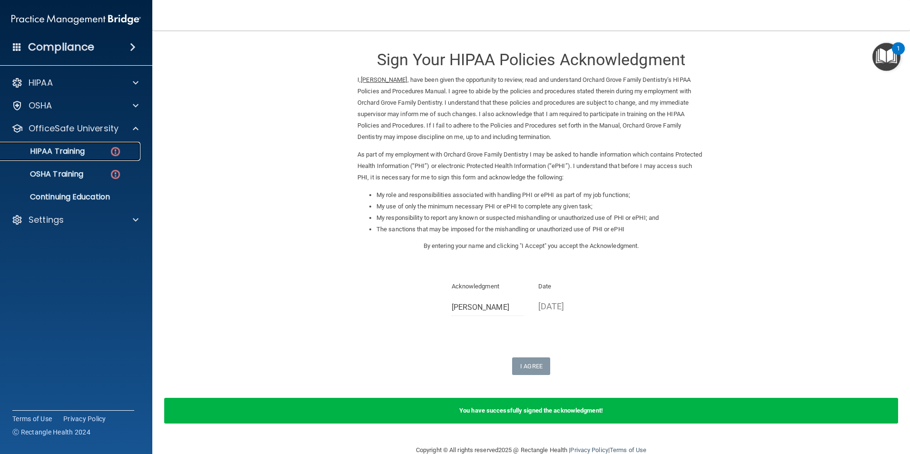
click at [81, 149] on p "HIPAA Training" at bounding box center [45, 152] width 79 height 10
